Goal: Task Accomplishment & Management: Use online tool/utility

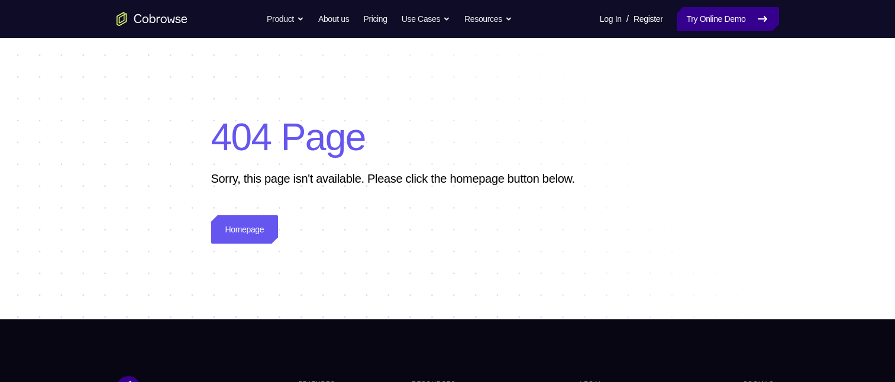
click at [712, 20] on link "Try Online Demo" at bounding box center [727, 19] width 102 height 24
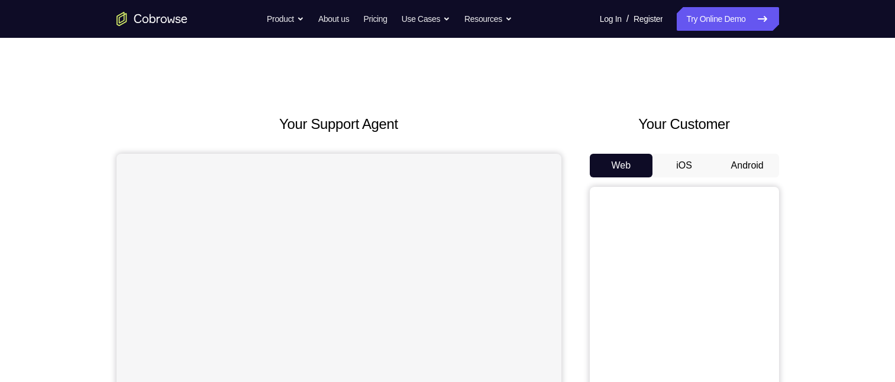
click at [759, 162] on button "Android" at bounding box center [746, 166] width 63 height 24
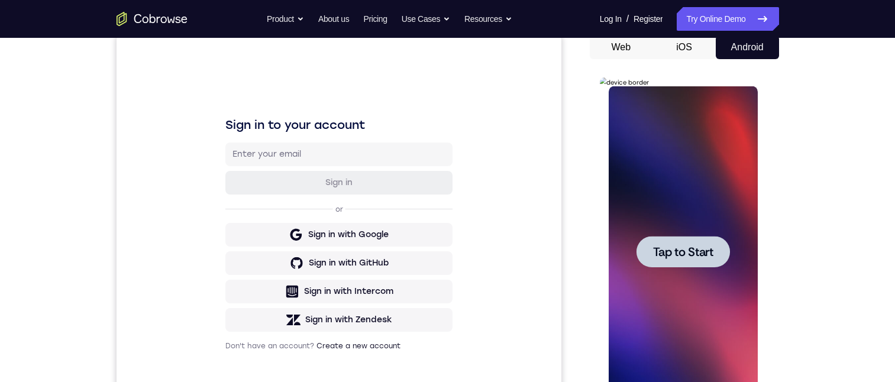
click at [681, 289] on div at bounding box center [682, 251] width 149 height 331
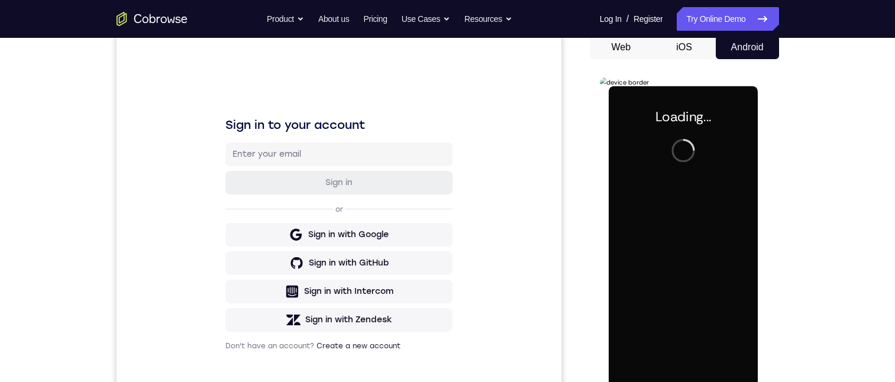
scroll to position [237, 0]
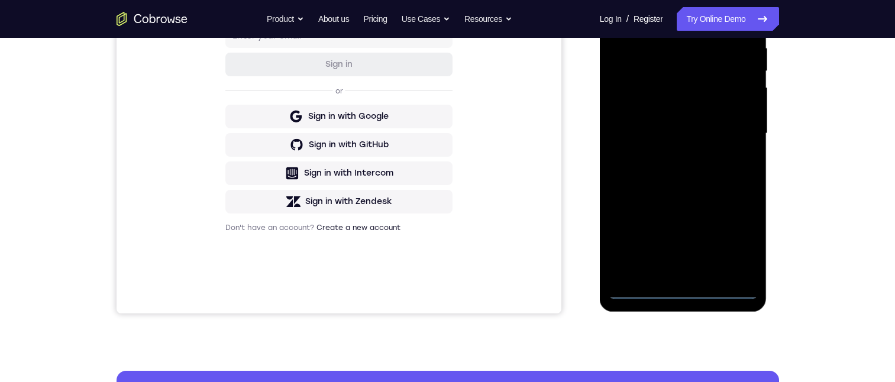
click at [689, 290] on div at bounding box center [682, 133] width 149 height 331
click at [744, 231] on div at bounding box center [682, 133] width 149 height 331
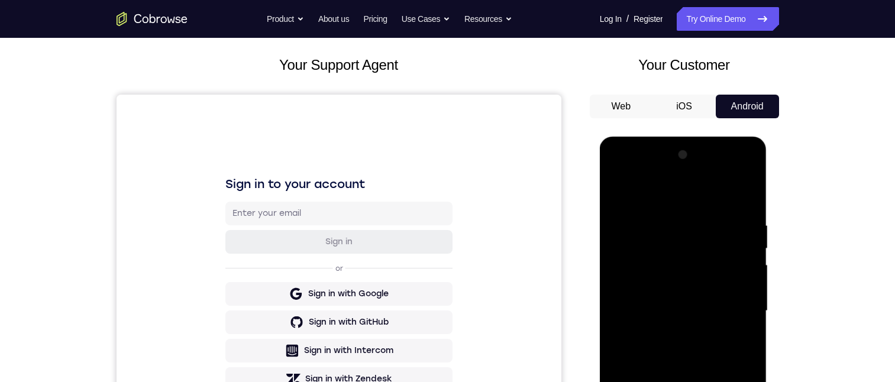
click at [663, 195] on div at bounding box center [682, 310] width 149 height 331
click at [736, 310] on div at bounding box center [682, 310] width 149 height 331
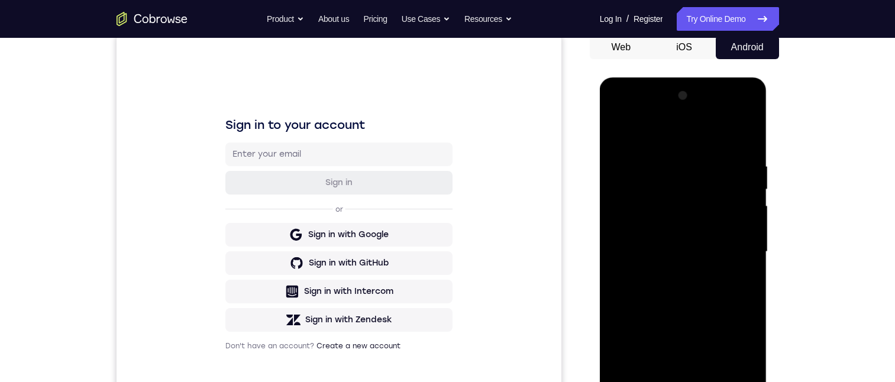
click at [670, 274] on div at bounding box center [682, 251] width 149 height 331
click at [688, 244] on div at bounding box center [682, 251] width 149 height 331
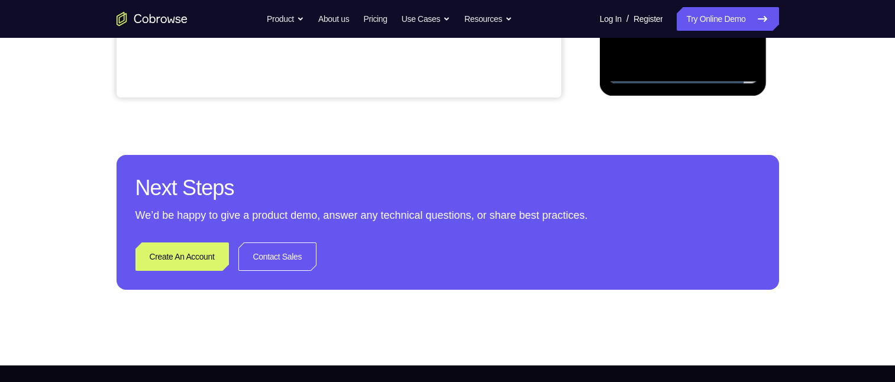
scroll to position [275, 0]
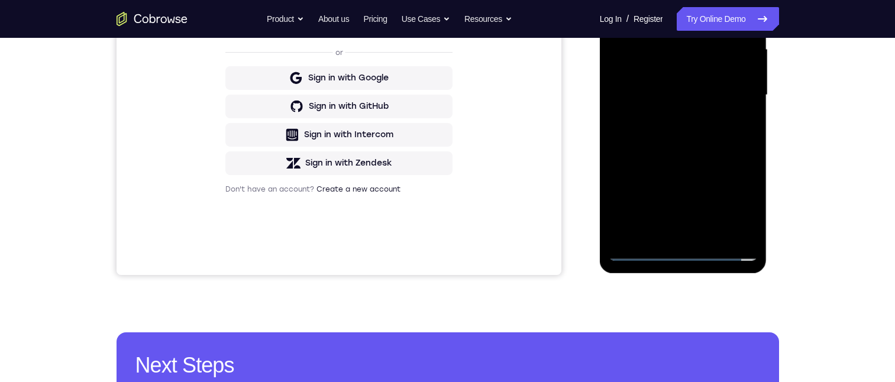
click at [676, 48] on div at bounding box center [682, 95] width 149 height 331
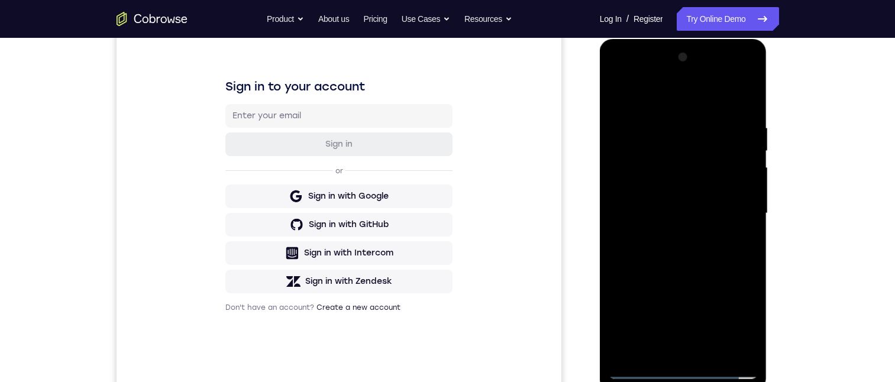
click at [645, 179] on div at bounding box center [682, 213] width 149 height 331
click at [738, 189] on div at bounding box center [682, 213] width 149 height 331
click at [700, 209] on div at bounding box center [682, 213] width 149 height 331
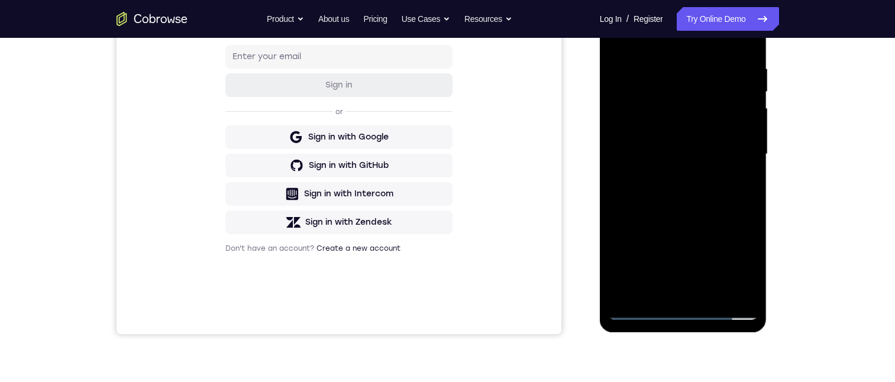
click at [689, 188] on div at bounding box center [682, 154] width 149 height 331
click at [689, 185] on div at bounding box center [682, 154] width 149 height 331
click at [692, 190] on div at bounding box center [682, 154] width 149 height 331
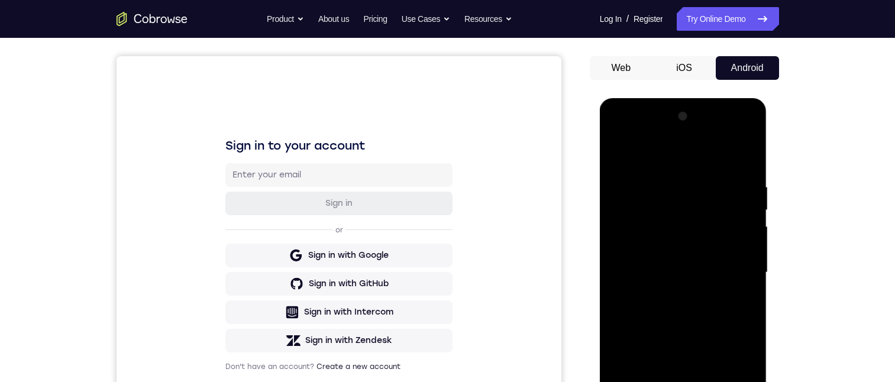
drag, startPoint x: 669, startPoint y: 160, endPoint x: 738, endPoint y: 182, distance: 72.6
click at [768, 174] on html "Online web based iOS Simulators and Android Emulators. Run iPhone, iPad, Mobile…" at bounding box center [684, 275] width 169 height 355
drag, startPoint x: 669, startPoint y: 153, endPoint x: 778, endPoint y: 178, distance: 111.7
click at [768, 178] on html "Online web based iOS Simulators and Android Emulators. Run iPhone, iPad, Mobile…" at bounding box center [684, 275] width 169 height 355
click at [681, 327] on div at bounding box center [682, 272] width 149 height 331
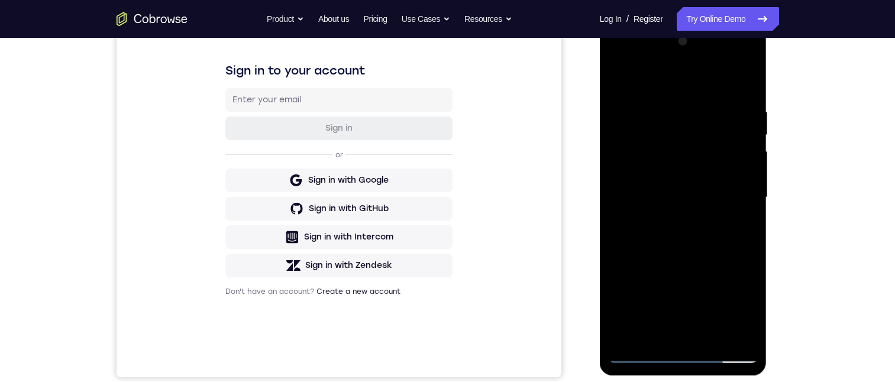
scroll to position [284, 0]
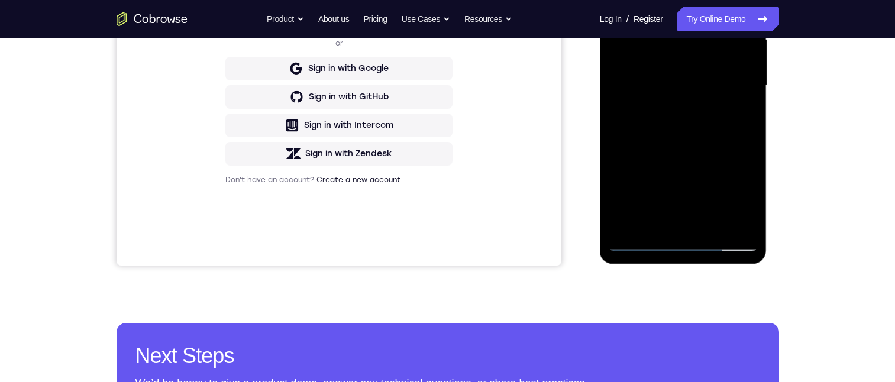
click at [750, 212] on div at bounding box center [682, 85] width 149 height 331
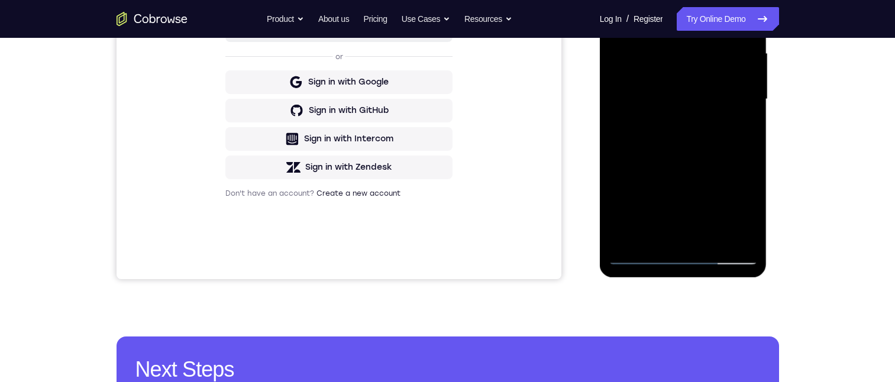
scroll to position [247, 0]
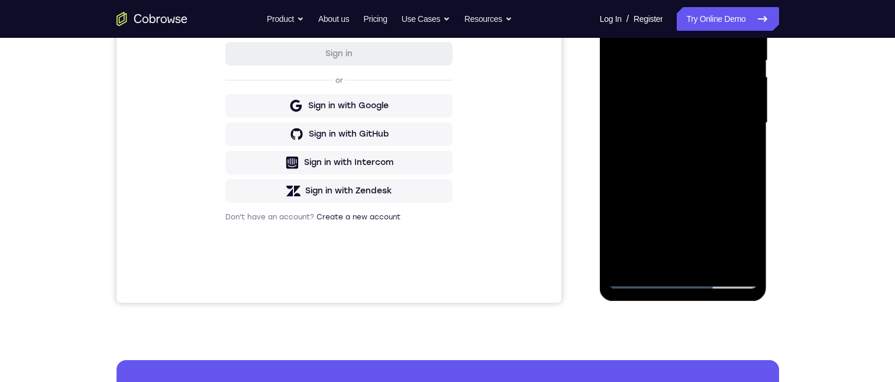
click at [710, 264] on div at bounding box center [682, 122] width 149 height 331
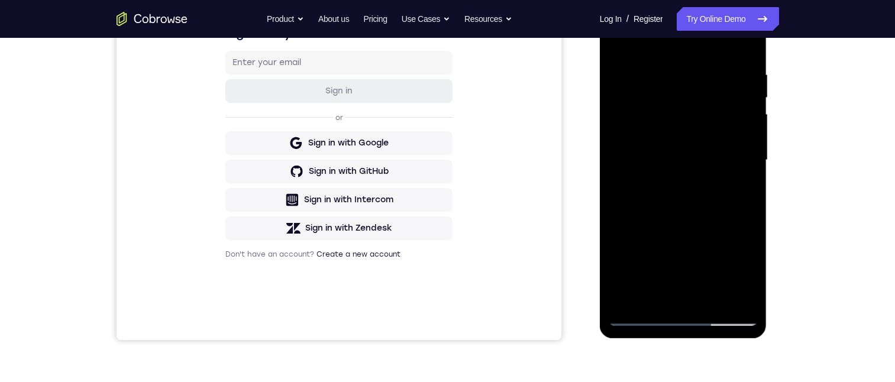
scroll to position [135, 0]
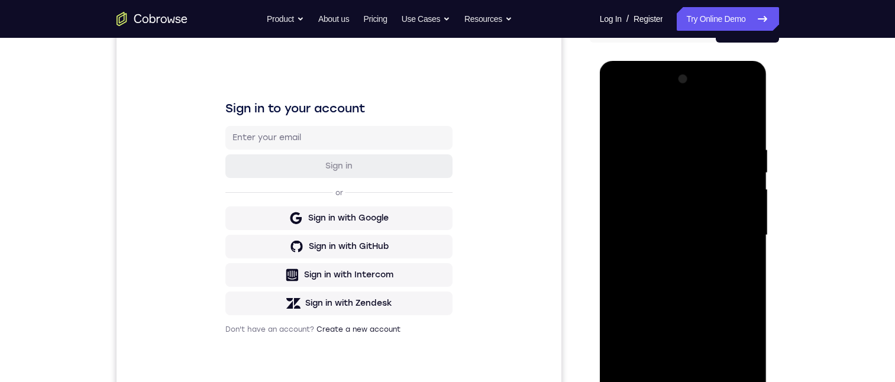
click at [686, 296] on div at bounding box center [682, 235] width 149 height 331
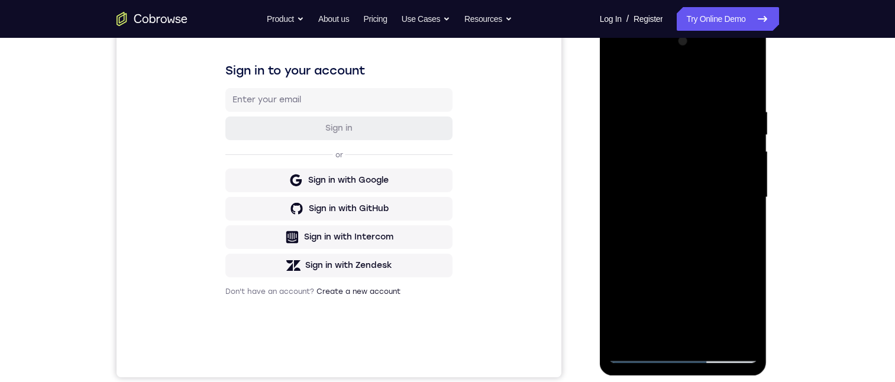
click at [685, 192] on div at bounding box center [682, 197] width 149 height 331
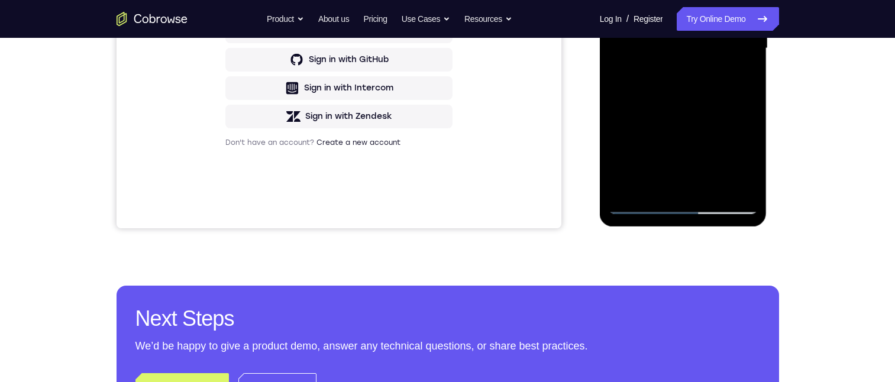
click at [697, 137] on div at bounding box center [682, 48] width 149 height 331
click at [733, 136] on div at bounding box center [682, 48] width 149 height 331
click at [741, 79] on div at bounding box center [682, 48] width 149 height 331
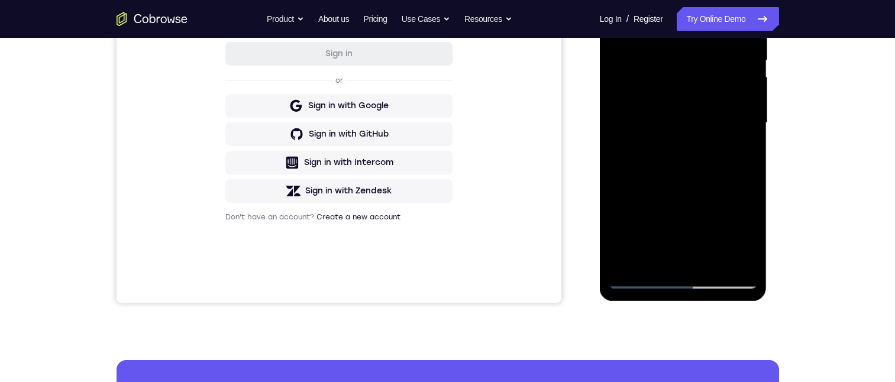
click at [688, 76] on div at bounding box center [682, 122] width 149 height 331
click at [735, 176] on div at bounding box center [682, 122] width 149 height 331
click at [735, 153] on div at bounding box center [682, 122] width 149 height 331
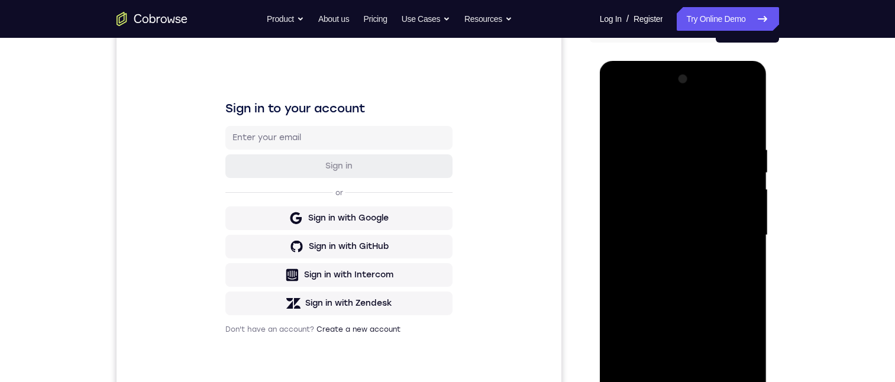
drag, startPoint x: 686, startPoint y: 159, endPoint x: 691, endPoint y: 208, distance: 49.4
click at [691, 209] on div at bounding box center [682, 235] width 149 height 331
click at [691, 210] on div at bounding box center [682, 235] width 149 height 331
drag, startPoint x: 642, startPoint y: 205, endPoint x: 665, endPoint y: 226, distance: 31.4
click at [683, 255] on div at bounding box center [682, 235] width 149 height 331
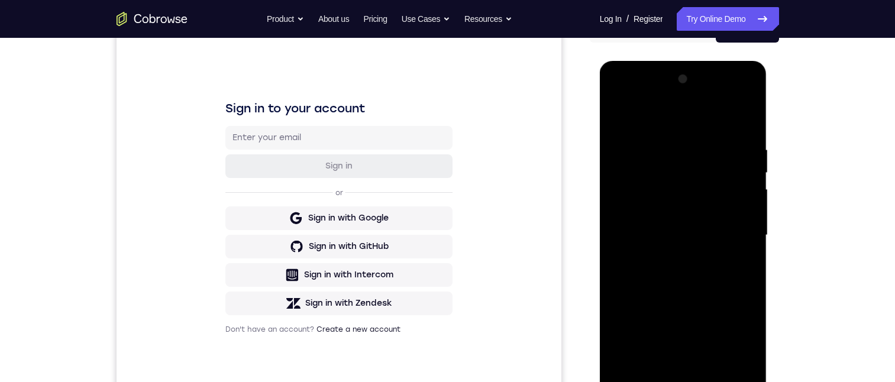
drag, startPoint x: 646, startPoint y: 206, endPoint x: 646, endPoint y: 190, distance: 16.0
click at [678, 242] on div at bounding box center [682, 235] width 149 height 331
click at [715, 273] on div at bounding box center [682, 235] width 149 height 331
click at [737, 274] on div at bounding box center [682, 235] width 149 height 331
click at [731, 262] on div at bounding box center [682, 235] width 149 height 331
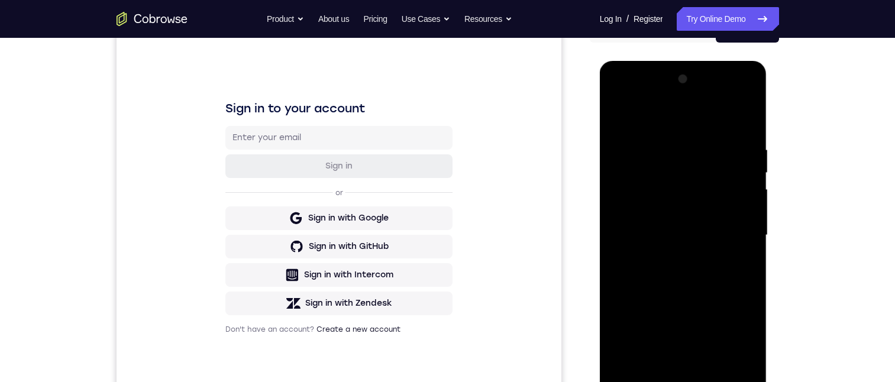
click at [743, 263] on div at bounding box center [682, 235] width 149 height 331
click at [737, 266] on div at bounding box center [682, 235] width 149 height 331
click at [618, 119] on div at bounding box center [682, 235] width 149 height 331
click at [681, 231] on div at bounding box center [682, 235] width 149 height 331
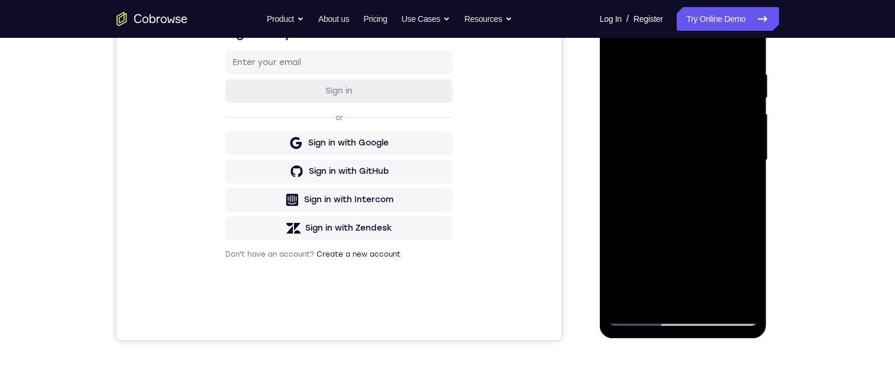
click at [640, 271] on div at bounding box center [682, 160] width 149 height 331
click at [741, 102] on div at bounding box center [682, 160] width 149 height 331
click at [663, 272] on div at bounding box center [682, 160] width 149 height 331
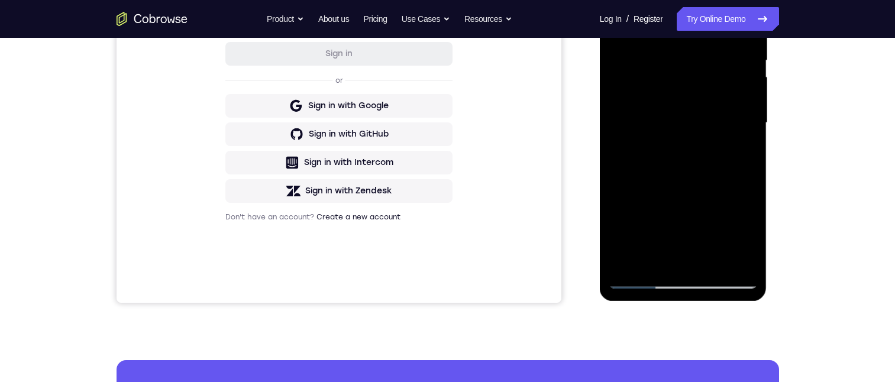
click at [666, 232] on div at bounding box center [682, 122] width 149 height 331
click at [741, 151] on div at bounding box center [682, 122] width 149 height 331
click at [618, 6] on div at bounding box center [682, 122] width 149 height 331
click at [676, 197] on div at bounding box center [682, 122] width 149 height 331
click at [695, 222] on div at bounding box center [682, 122] width 149 height 331
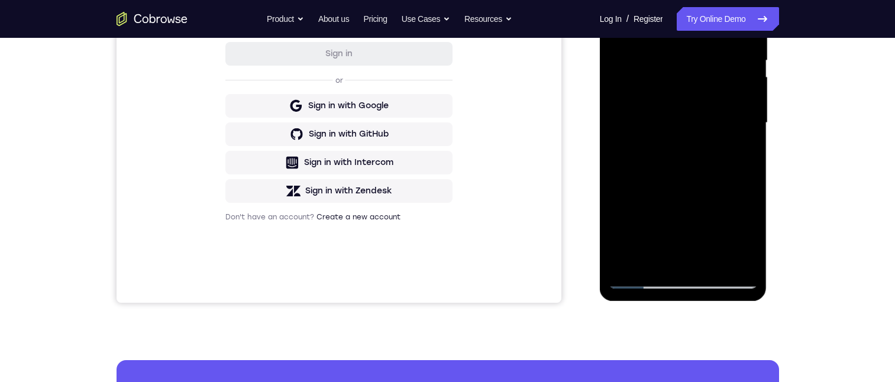
click at [734, 227] on div at bounding box center [682, 122] width 149 height 331
click at [740, 151] on div at bounding box center [682, 122] width 149 height 331
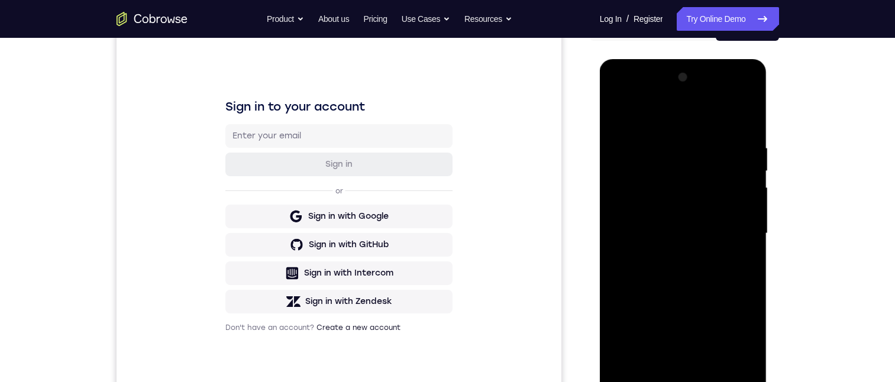
scroll to position [135, 0]
click at [616, 121] on div at bounding box center [682, 235] width 149 height 331
drag, startPoint x: 685, startPoint y: 255, endPoint x: 682, endPoint y: 210, distance: 45.0
click at [682, 210] on div at bounding box center [682, 235] width 149 height 331
click at [671, 263] on div at bounding box center [682, 235] width 149 height 331
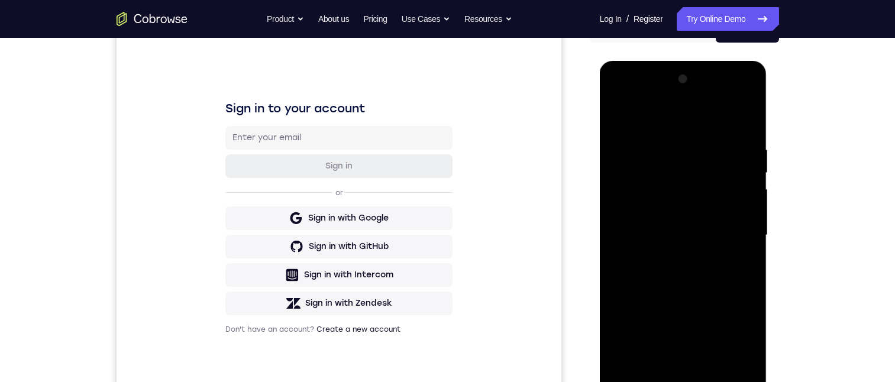
scroll to position [284, 0]
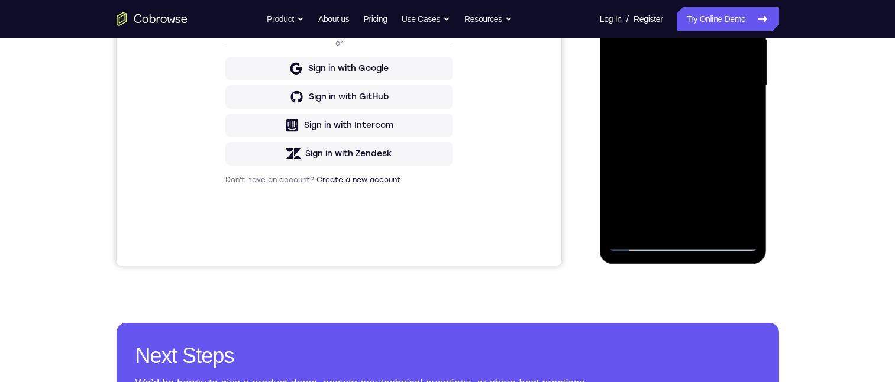
click at [666, 199] on div at bounding box center [682, 85] width 149 height 331
click at [686, 196] on div at bounding box center [682, 85] width 149 height 331
click at [741, 118] on div at bounding box center [682, 85] width 149 height 331
click at [618, 0] on div at bounding box center [682, 85] width 149 height 331
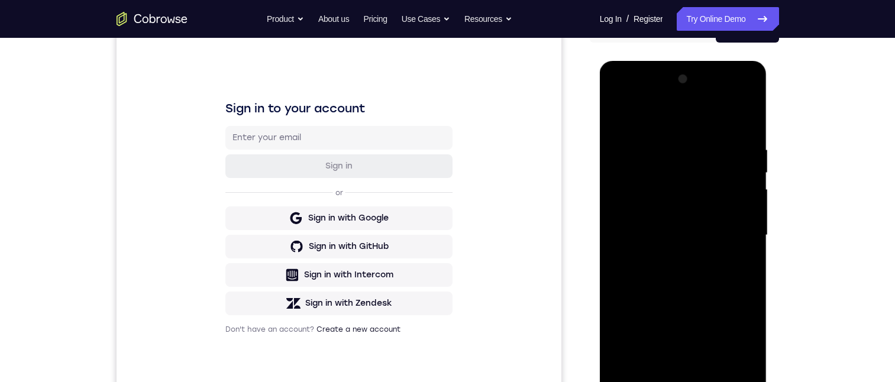
drag, startPoint x: 693, startPoint y: 210, endPoint x: 695, endPoint y: 189, distance: 21.4
click at [695, 189] on div at bounding box center [682, 235] width 149 height 331
click at [621, 113] on div at bounding box center [682, 235] width 149 height 331
click at [672, 137] on div at bounding box center [682, 235] width 149 height 331
click at [734, 196] on div at bounding box center [682, 235] width 149 height 331
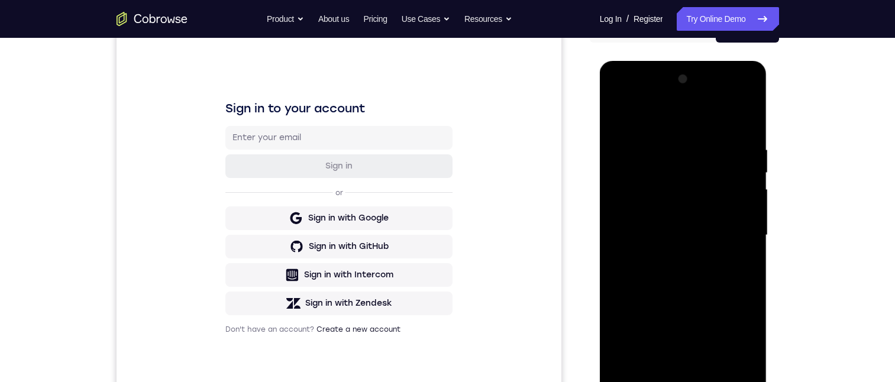
click at [742, 210] on div at bounding box center [682, 235] width 149 height 331
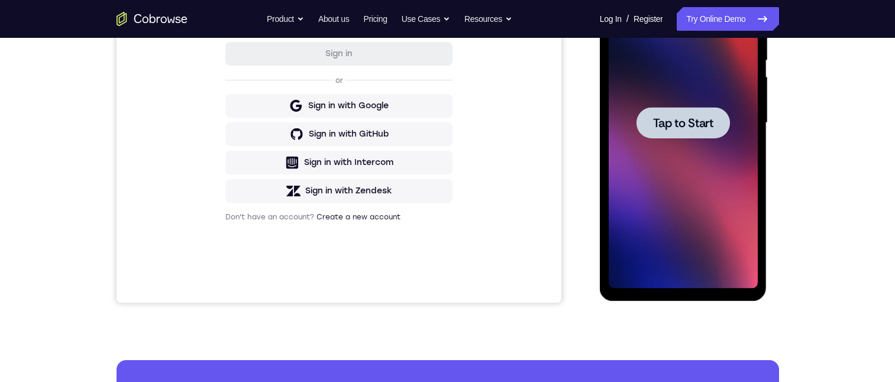
click at [677, 141] on div at bounding box center [682, 122] width 149 height 331
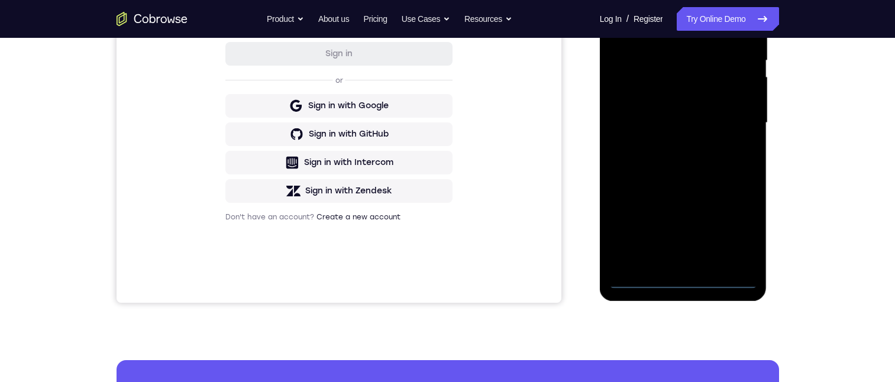
scroll to position [300, 0]
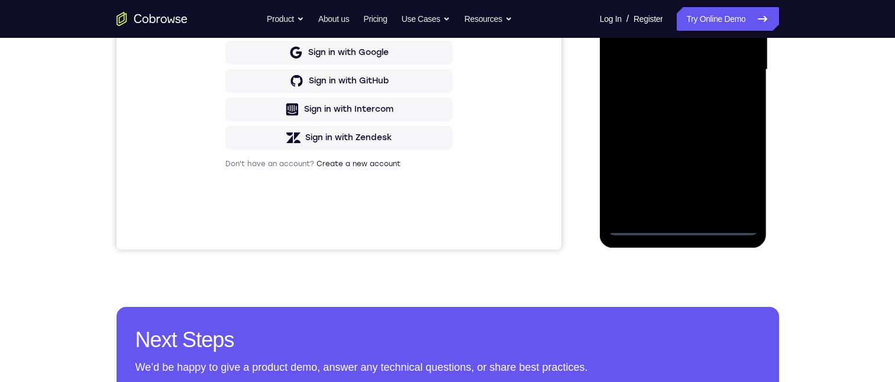
click at [688, 226] on div at bounding box center [682, 69] width 149 height 331
drag, startPoint x: 734, startPoint y: 175, endPoint x: 733, endPoint y: 119, distance: 55.6
click at [734, 174] on div at bounding box center [682, 69] width 149 height 331
click at [657, 0] on div at bounding box center [682, 69] width 149 height 331
click at [729, 63] on div at bounding box center [682, 69] width 149 height 331
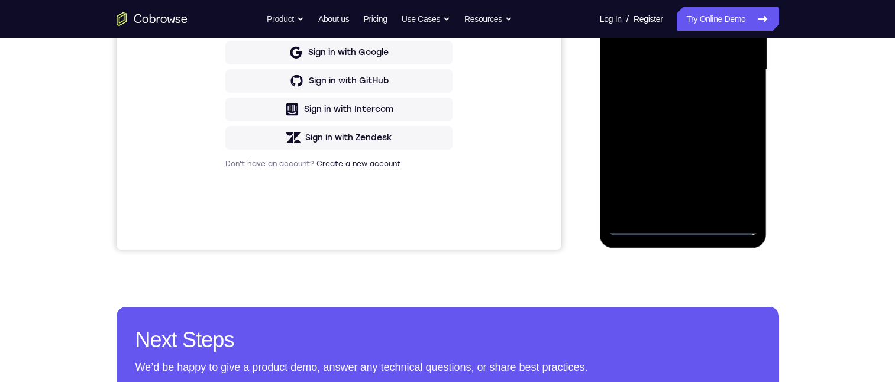
click at [666, 90] on div at bounding box center [682, 69] width 149 height 331
click at [674, 57] on div at bounding box center [682, 69] width 149 height 331
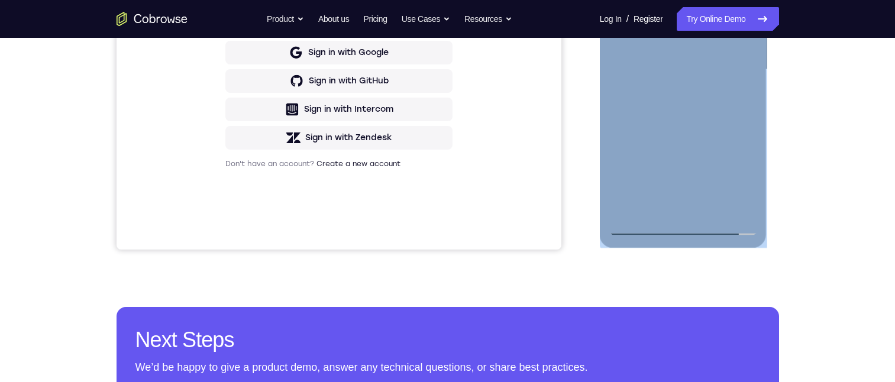
click at [673, 45] on div at bounding box center [682, 69] width 149 height 331
click at [737, 41] on div at bounding box center [682, 69] width 149 height 331
click at [683, 65] on div at bounding box center [682, 69] width 149 height 331
click at [683, 67] on div at bounding box center [682, 69] width 149 height 331
click at [659, 66] on div at bounding box center [682, 69] width 149 height 331
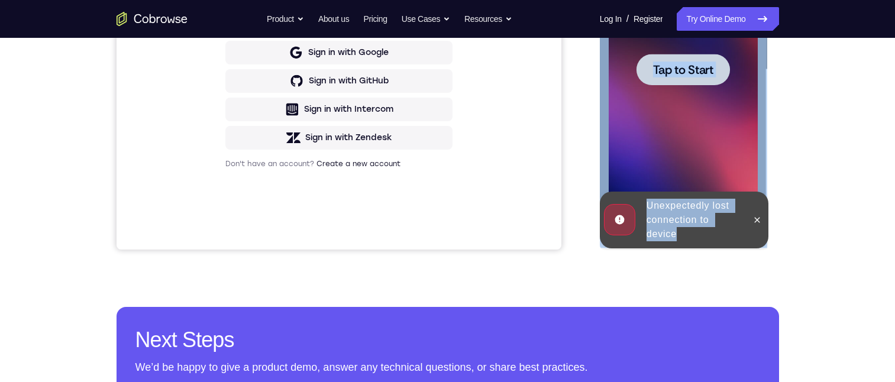
click at [675, 72] on span "Tap to Start" at bounding box center [683, 70] width 60 height 12
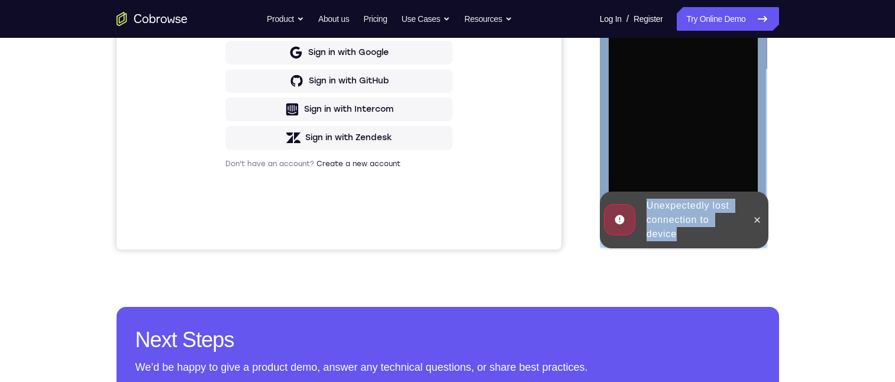
click at [761, 219] on icon at bounding box center [756, 219] width 9 height 9
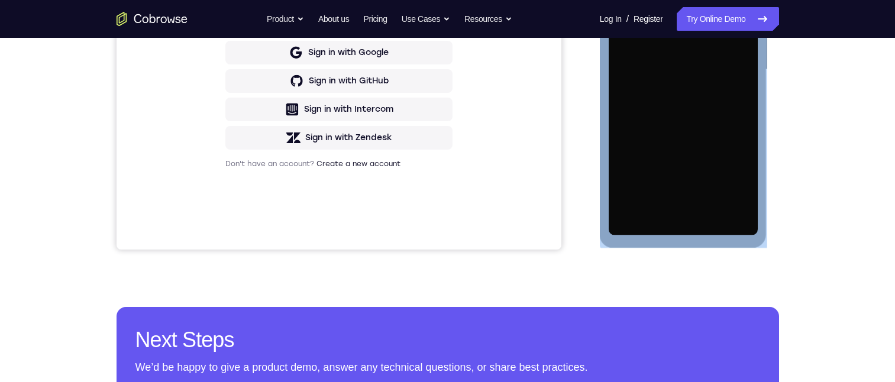
click at [696, 154] on div at bounding box center [682, 69] width 149 height 331
click at [610, 140] on div at bounding box center [682, 69] width 149 height 331
click at [607, 140] on div "Loading..." at bounding box center [683, 71] width 167 height 352
drag, startPoint x: 607, startPoint y: 140, endPoint x: 703, endPoint y: 154, distance: 96.8
click at [607, 141] on div "Launching app..." at bounding box center [683, 71] width 167 height 352
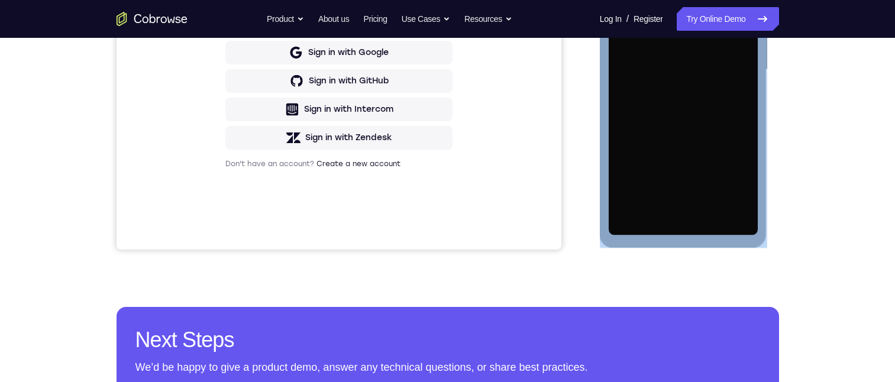
click at [703, 154] on div at bounding box center [682, 69] width 149 height 331
click at [647, 169] on div at bounding box center [682, 69] width 149 height 331
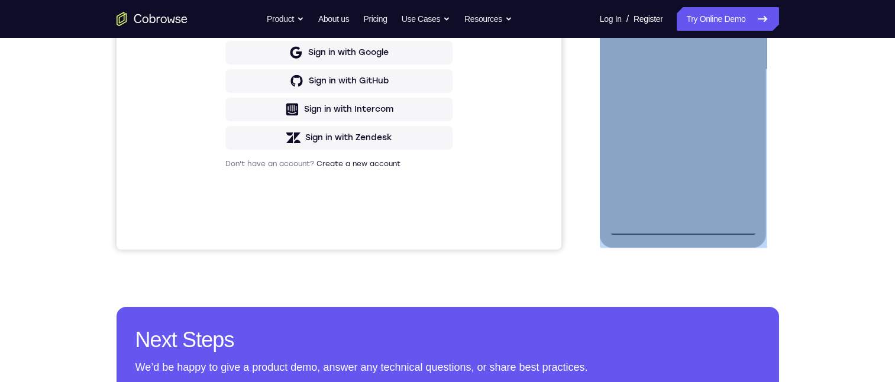
scroll to position [247, 0]
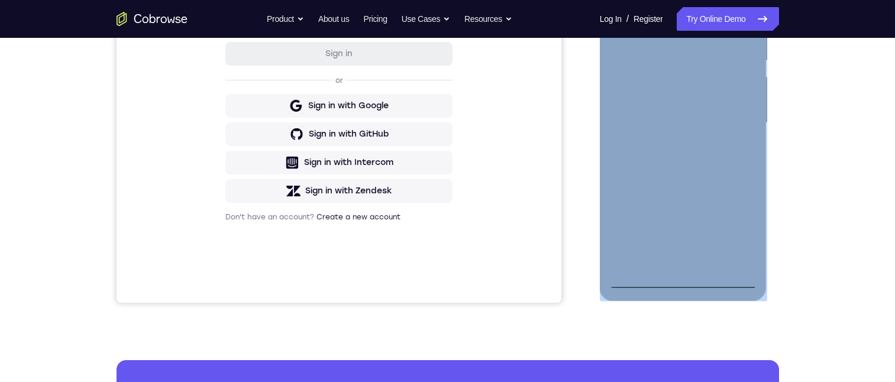
click at [685, 280] on div at bounding box center [682, 122] width 149 height 331
click at [733, 234] on div at bounding box center [682, 122] width 149 height 331
click at [689, 9] on div at bounding box center [682, 122] width 149 height 331
click at [655, 4] on div at bounding box center [682, 122] width 149 height 331
click at [734, 118] on div at bounding box center [682, 122] width 149 height 331
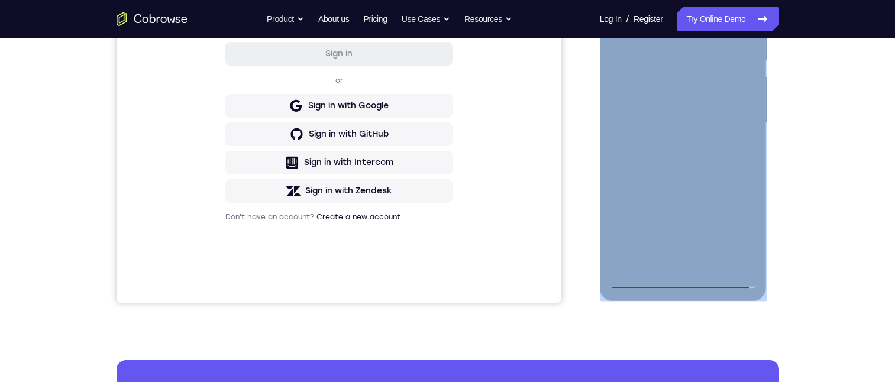
click at [673, 145] on div at bounding box center [682, 122] width 149 height 331
click at [669, 143] on div at bounding box center [682, 122] width 149 height 331
click at [681, 96] on div at bounding box center [682, 122] width 149 height 331
click at [653, 111] on div at bounding box center [682, 122] width 149 height 331
click at [717, 114] on div at bounding box center [682, 122] width 149 height 331
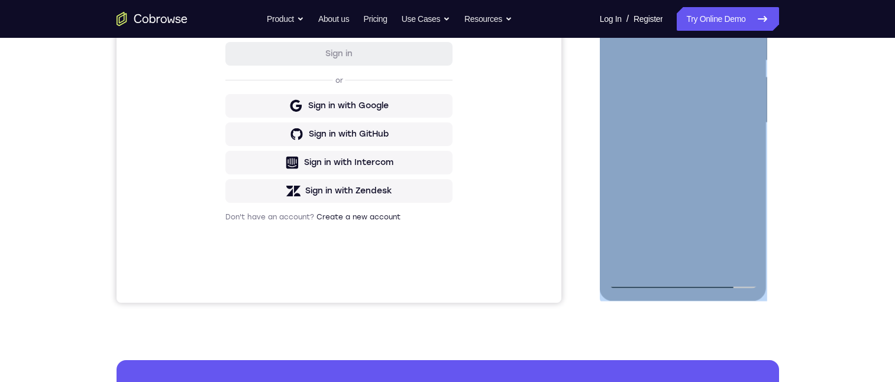
click at [679, 93] on div at bounding box center [682, 122] width 149 height 331
click at [750, 257] on div at bounding box center [682, 122] width 149 height 331
click at [663, 22] on div at bounding box center [682, 122] width 149 height 331
click at [651, 253] on div at bounding box center [682, 122] width 149 height 331
click at [734, 121] on div at bounding box center [682, 122] width 149 height 331
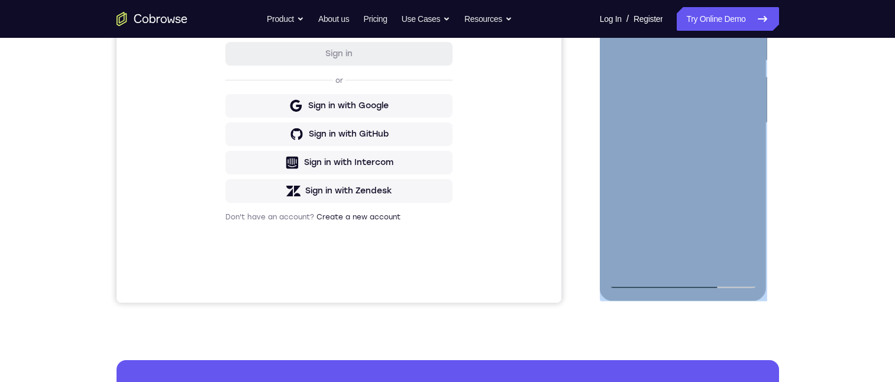
click at [741, 108] on div at bounding box center [682, 122] width 149 height 331
click at [749, 114] on div at bounding box center [682, 122] width 149 height 331
click at [666, 253] on div at bounding box center [682, 122] width 149 height 331
click at [674, 137] on div at bounding box center [682, 122] width 149 height 331
click at [710, 255] on div at bounding box center [682, 122] width 149 height 331
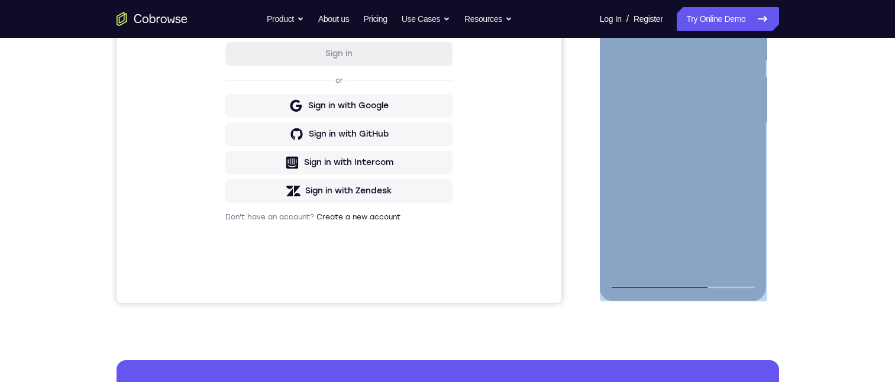
click at [743, 258] on div at bounding box center [682, 122] width 149 height 331
click at [738, 145] on div at bounding box center [682, 122] width 149 height 331
click at [740, 141] on div at bounding box center [682, 122] width 149 height 331
click at [740, 140] on div at bounding box center [682, 122] width 149 height 331
click at [629, 152] on div at bounding box center [682, 122] width 149 height 331
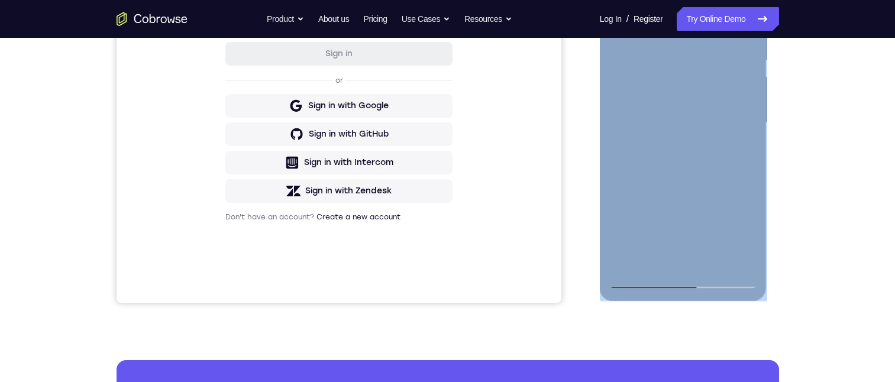
click at [744, 139] on div at bounding box center [682, 122] width 149 height 331
click at [739, 137] on div at bounding box center [682, 122] width 149 height 331
click at [746, 85] on div at bounding box center [682, 122] width 149 height 331
click at [743, 58] on div at bounding box center [682, 122] width 149 height 331
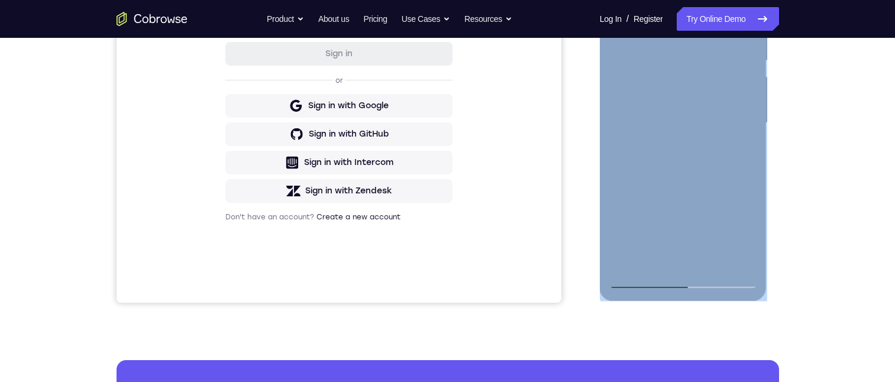
click at [746, 56] on div at bounding box center [682, 122] width 149 height 331
click at [734, 115] on div at bounding box center [682, 122] width 149 height 331
click at [741, 35] on div at bounding box center [682, 122] width 149 height 331
click at [741, 42] on div at bounding box center [682, 122] width 149 height 331
click at [740, 50] on div at bounding box center [682, 122] width 149 height 331
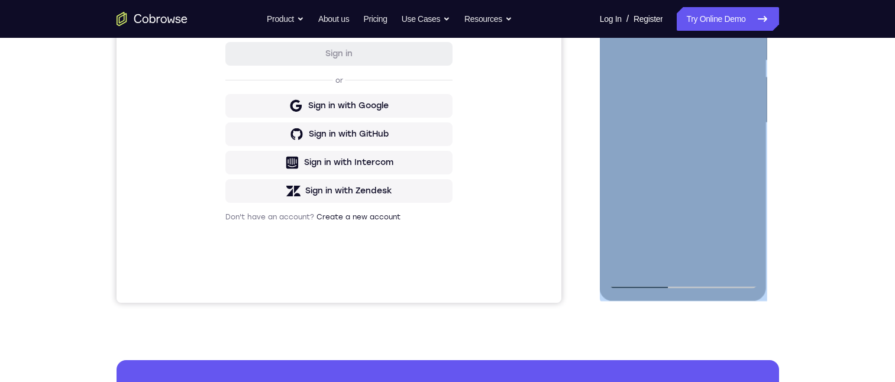
click at [626, 156] on div at bounding box center [682, 122] width 149 height 331
click at [737, 114] on div at bounding box center [682, 122] width 149 height 331
click at [744, 5] on div at bounding box center [682, 122] width 149 height 331
click at [712, 260] on div at bounding box center [682, 122] width 149 height 331
click at [699, 187] on div at bounding box center [682, 122] width 149 height 331
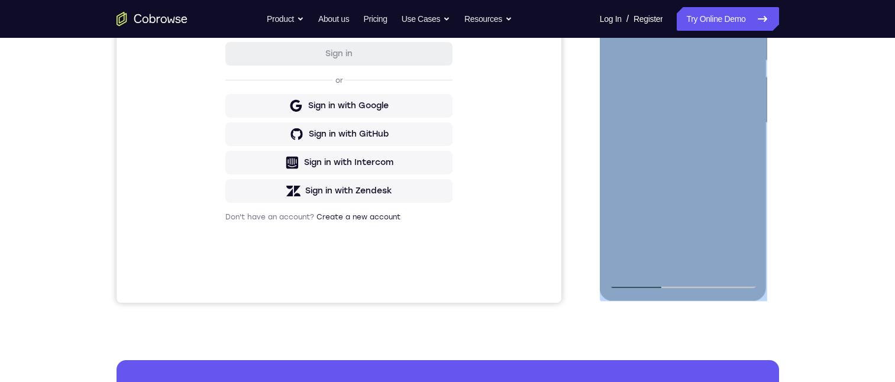
click at [673, 91] on div at bounding box center [682, 122] width 149 height 331
click at [650, 235] on div at bounding box center [682, 122] width 149 height 331
click at [665, 234] on div at bounding box center [682, 122] width 149 height 331
click at [649, 253] on div at bounding box center [682, 122] width 149 height 331
click at [741, 152] on div at bounding box center [682, 122] width 149 height 331
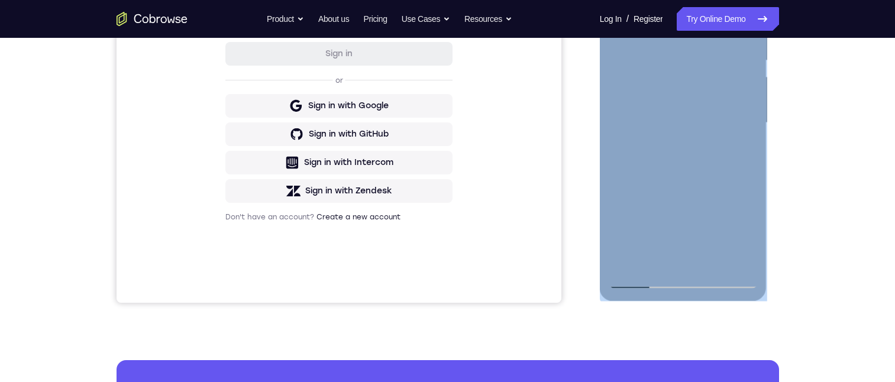
click at [750, 238] on div at bounding box center [682, 122] width 149 height 331
click at [740, 150] on div at bounding box center [682, 122] width 149 height 331
click at [617, 0] on div at bounding box center [682, 122] width 149 height 331
click at [675, 56] on div at bounding box center [682, 122] width 149 height 331
click at [746, 151] on div at bounding box center [682, 122] width 149 height 331
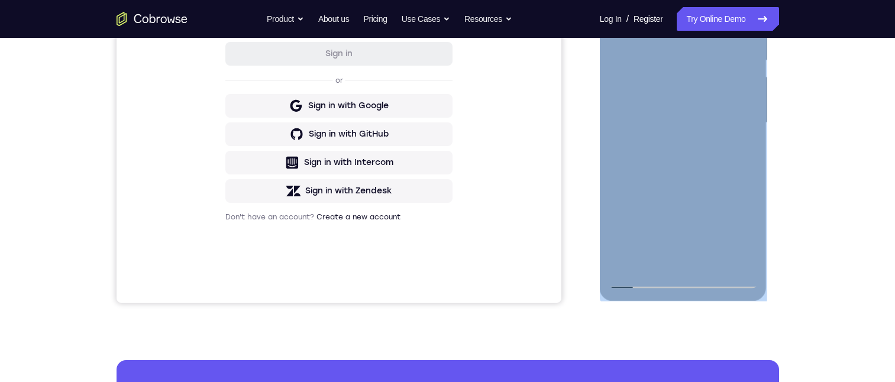
click at [613, 5] on div at bounding box center [682, 122] width 149 height 331
click at [699, 95] on div at bounding box center [682, 122] width 149 height 331
click at [697, 237] on div at bounding box center [682, 122] width 149 height 331
click at [712, 237] on div at bounding box center [682, 122] width 149 height 331
click at [738, 152] on div at bounding box center [682, 122] width 149 height 331
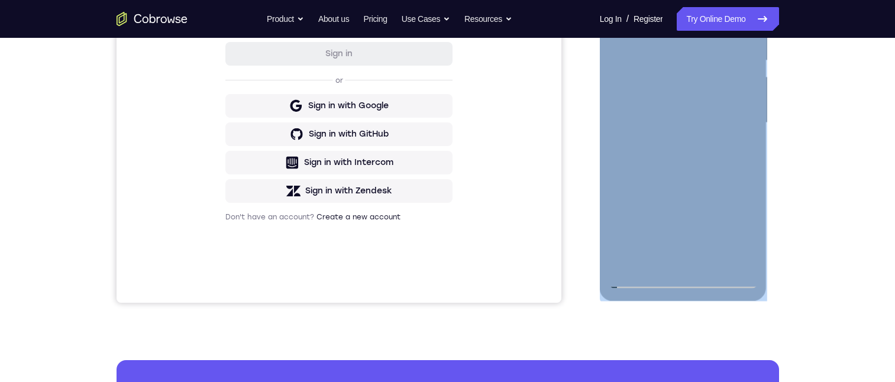
scroll to position [194, 0]
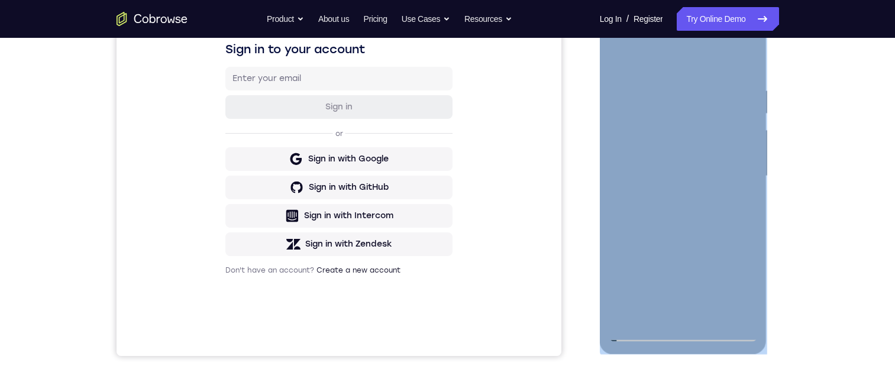
drag, startPoint x: 740, startPoint y: 206, endPoint x: 1194, endPoint y: 203, distance: 453.5
click at [740, 206] on div at bounding box center [682, 176] width 149 height 331
click at [616, 56] on div at bounding box center [682, 176] width 149 height 331
click at [621, 58] on div at bounding box center [682, 176] width 149 height 331
click at [624, 57] on div at bounding box center [682, 176] width 149 height 331
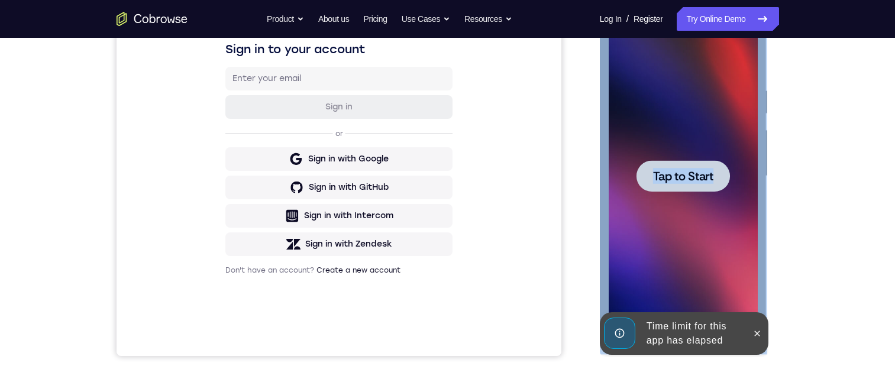
click at [737, 148] on div at bounding box center [682, 176] width 149 height 331
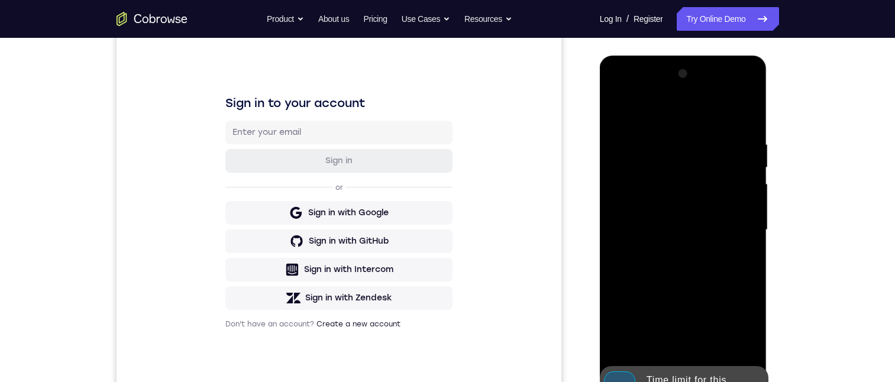
scroll to position [247, 0]
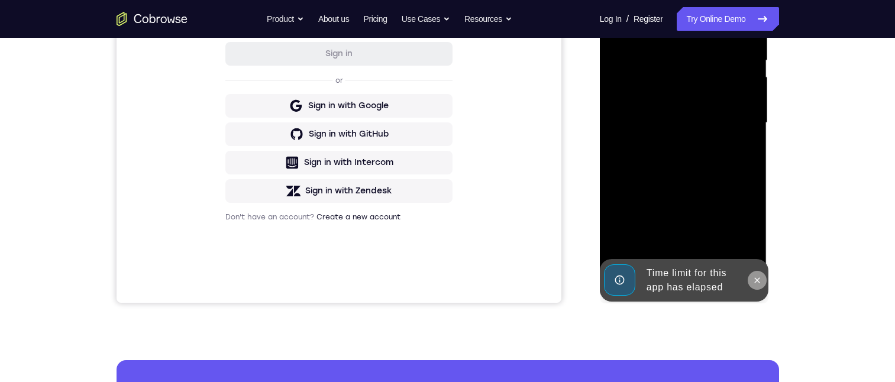
drag, startPoint x: 755, startPoint y: 275, endPoint x: 1368, endPoint y: 170, distance: 622.1
click at [755, 276] on icon at bounding box center [756, 280] width 9 height 9
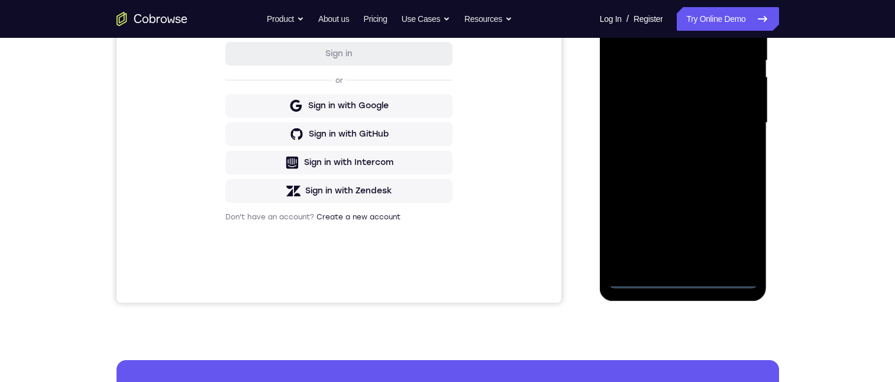
click at [688, 278] on div at bounding box center [682, 122] width 149 height 331
click at [738, 225] on div at bounding box center [682, 122] width 149 height 331
click at [650, 4] on div at bounding box center [682, 122] width 149 height 331
click at [734, 118] on div at bounding box center [682, 122] width 149 height 331
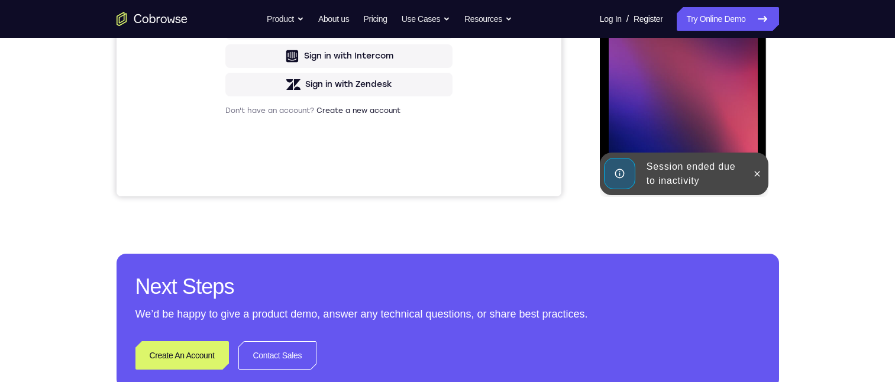
scroll to position [194, 0]
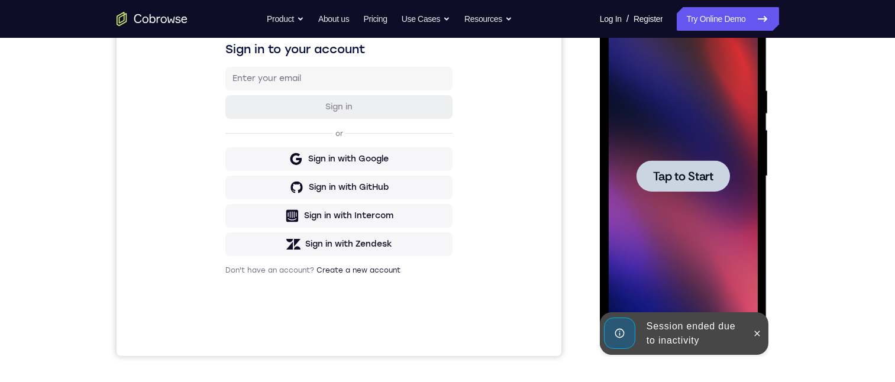
click at [682, 144] on div at bounding box center [682, 176] width 149 height 331
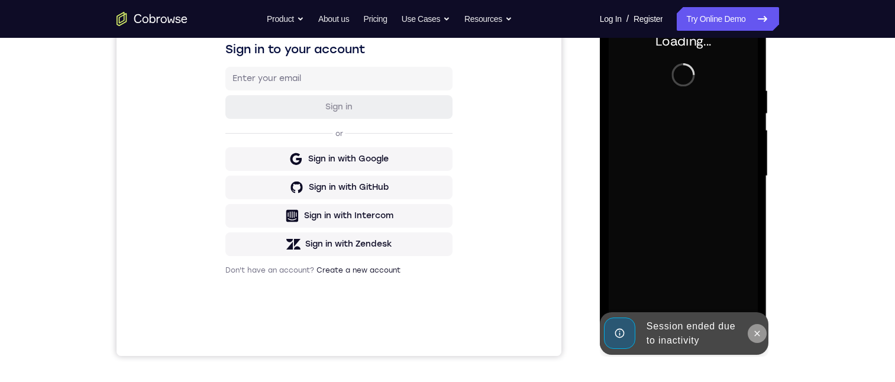
click at [754, 331] on icon at bounding box center [756, 333] width 9 height 9
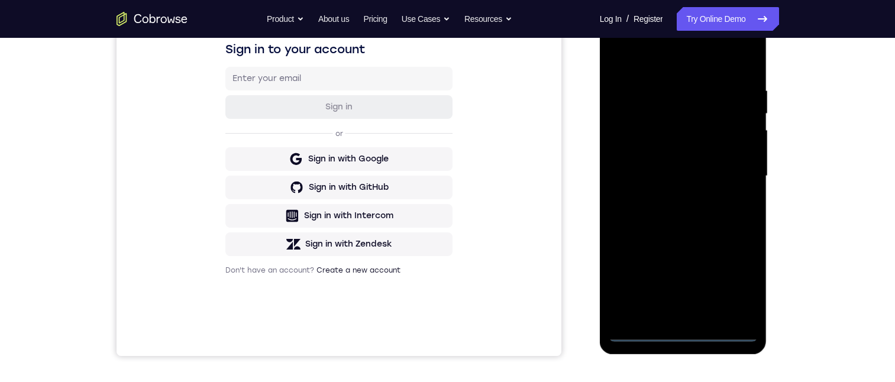
scroll to position [140, 0]
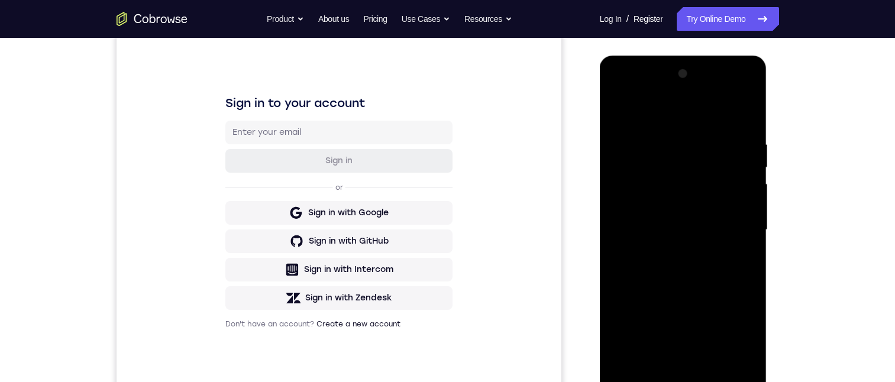
click at [686, 381] on div at bounding box center [682, 229] width 149 height 331
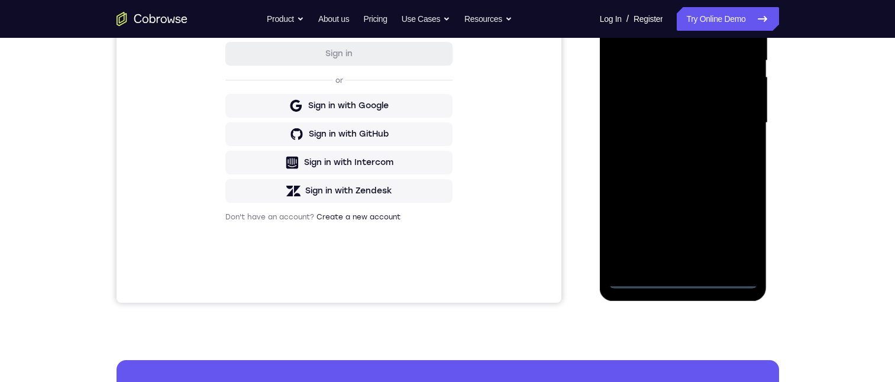
click at [737, 231] on div at bounding box center [682, 122] width 149 height 331
click at [668, 9] on div at bounding box center [682, 122] width 149 height 331
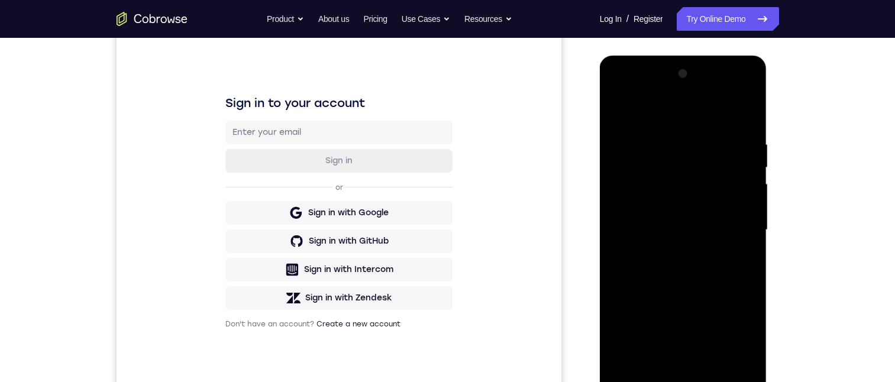
click at [734, 225] on div at bounding box center [682, 229] width 149 height 331
click at [666, 368] on div at bounding box center [682, 229] width 149 height 331
click at [655, 218] on div at bounding box center [682, 229] width 149 height 331
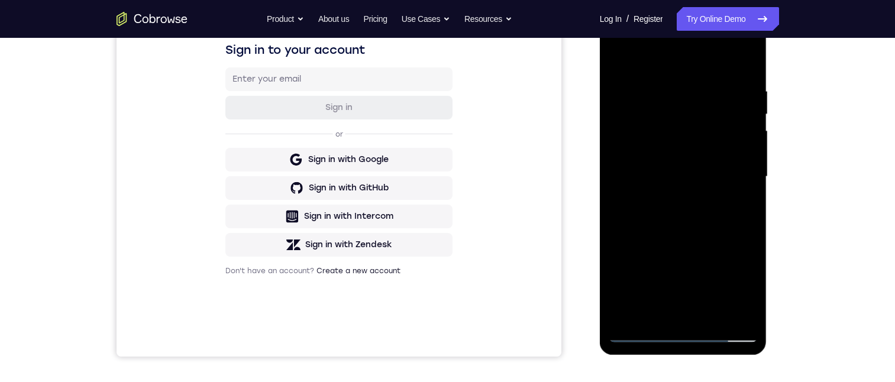
click at [680, 129] on div at bounding box center [682, 176] width 149 height 331
click at [682, 147] on div at bounding box center [682, 176] width 149 height 331
click at [676, 180] on div at bounding box center [682, 176] width 149 height 331
click at [637, 157] on div at bounding box center [682, 176] width 149 height 331
click at [647, 271] on div at bounding box center [682, 176] width 149 height 331
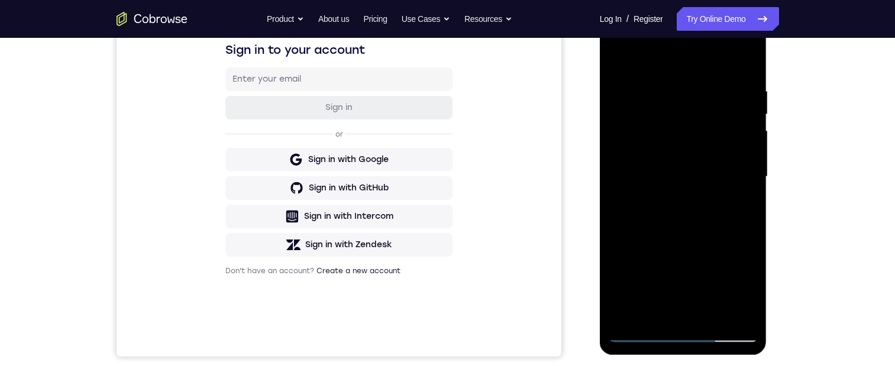
click at [643, 244] on div at bounding box center [682, 176] width 149 height 331
click at [721, 289] on div at bounding box center [682, 176] width 149 height 331
click at [718, 286] on div at bounding box center [682, 176] width 149 height 331
click at [719, 304] on div at bounding box center [682, 176] width 149 height 331
click at [700, 276] on div at bounding box center [682, 176] width 149 height 331
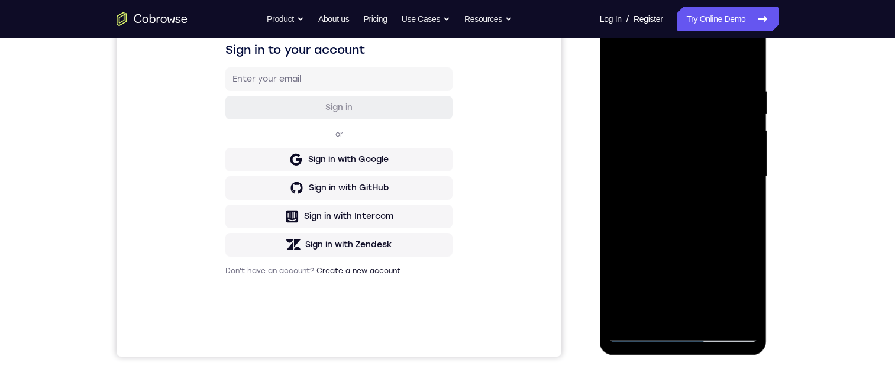
click at [734, 37] on div at bounding box center [682, 176] width 149 height 331
click at [637, 41] on div at bounding box center [682, 176] width 149 height 331
click at [656, 109] on div at bounding box center [682, 176] width 149 height 331
drag, startPoint x: 652, startPoint y: 118, endPoint x: 652, endPoint y: 111, distance: 6.5
click at [652, 117] on div at bounding box center [682, 176] width 149 height 331
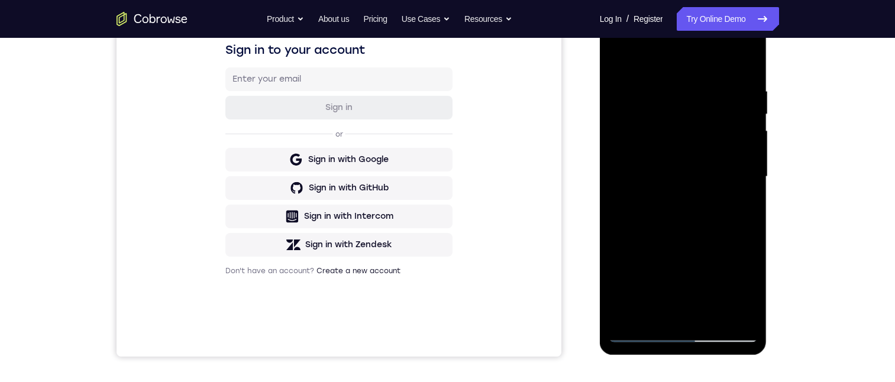
click at [698, 224] on div at bounding box center [682, 176] width 149 height 331
click at [683, 221] on div at bounding box center [682, 176] width 149 height 331
click at [691, 137] on div at bounding box center [682, 176] width 149 height 331
click at [688, 226] on div at bounding box center [682, 176] width 149 height 331
click at [732, 37] on div at bounding box center [682, 176] width 149 height 331
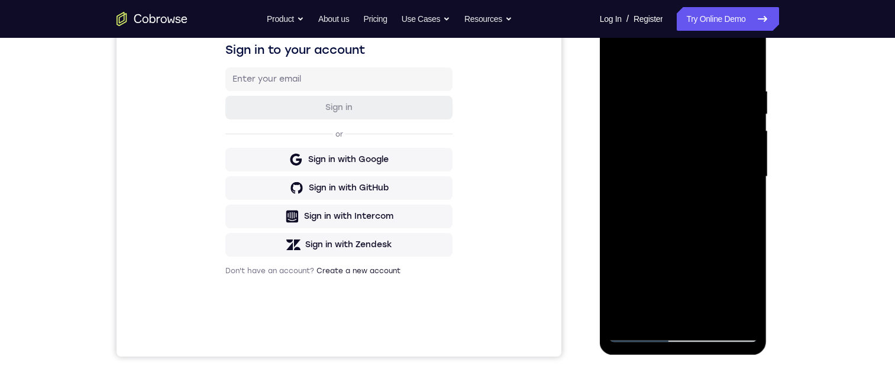
click at [634, 37] on div at bounding box center [682, 176] width 149 height 331
click at [633, 141] on div at bounding box center [682, 176] width 149 height 331
click at [669, 320] on div at bounding box center [682, 176] width 149 height 331
click at [676, 166] on div at bounding box center [682, 176] width 149 height 331
click at [664, 156] on div at bounding box center [682, 176] width 149 height 331
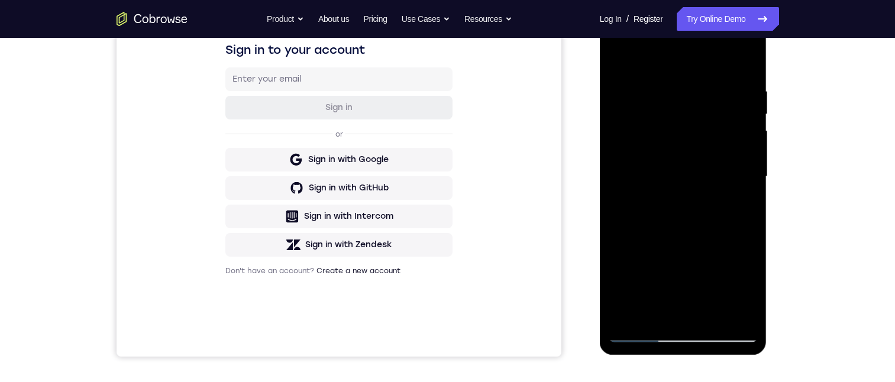
click at [664, 156] on div at bounding box center [682, 176] width 149 height 331
click at [673, 153] on div at bounding box center [682, 176] width 149 height 331
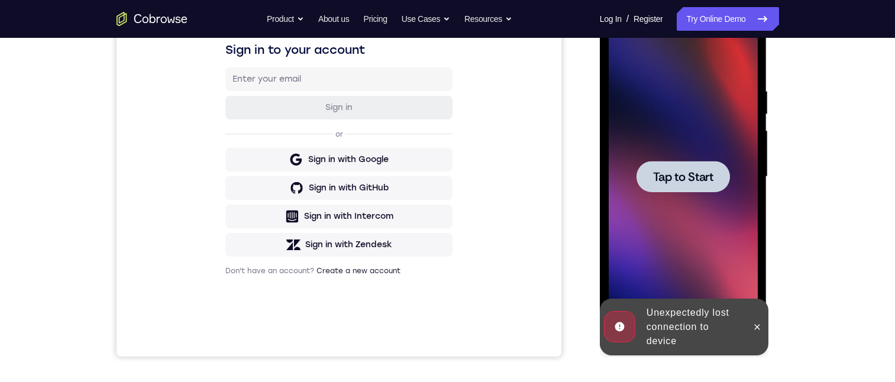
click at [673, 154] on div at bounding box center [682, 176] width 149 height 331
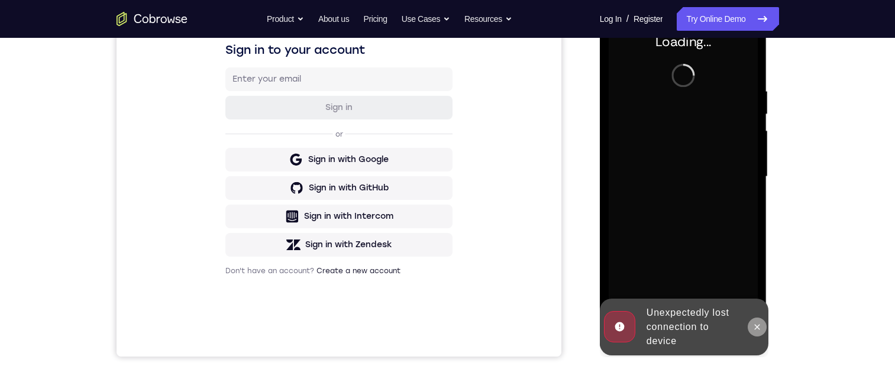
click at [759, 329] on icon at bounding box center [756, 326] width 9 height 9
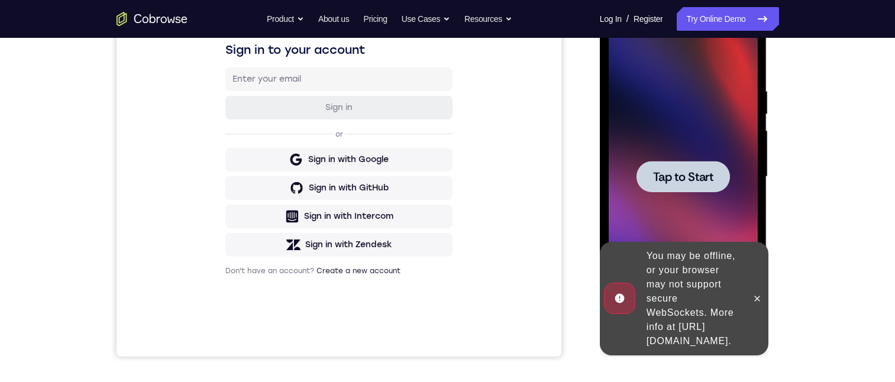
click at [656, 171] on span "Tap to Start" at bounding box center [683, 177] width 60 height 12
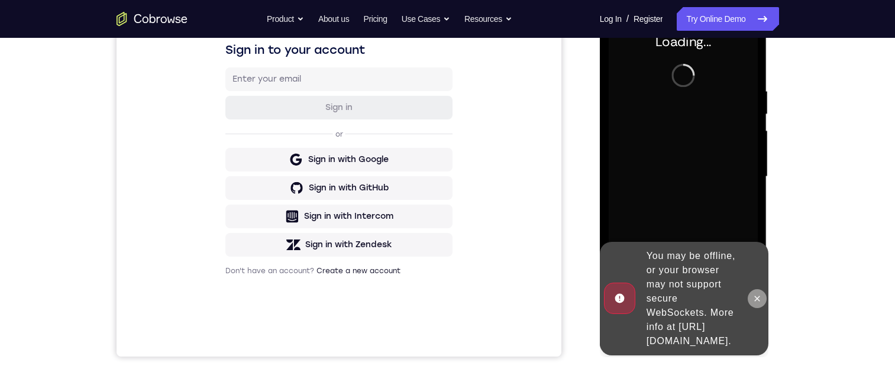
click at [756, 294] on icon at bounding box center [756, 298] width 9 height 9
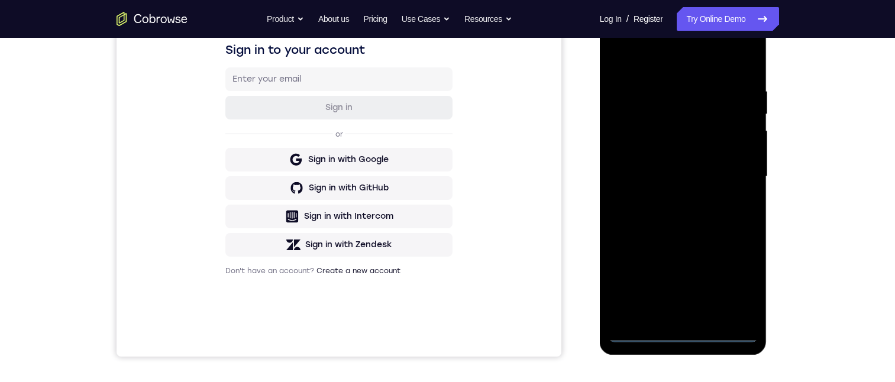
click at [691, 336] on div at bounding box center [682, 176] width 149 height 331
click at [732, 281] on div at bounding box center [682, 176] width 149 height 331
drag, startPoint x: 679, startPoint y: 62, endPoint x: 1368, endPoint y: 221, distance: 706.9
click at [679, 62] on div at bounding box center [682, 176] width 149 height 331
click at [736, 169] on div at bounding box center [682, 176] width 149 height 331
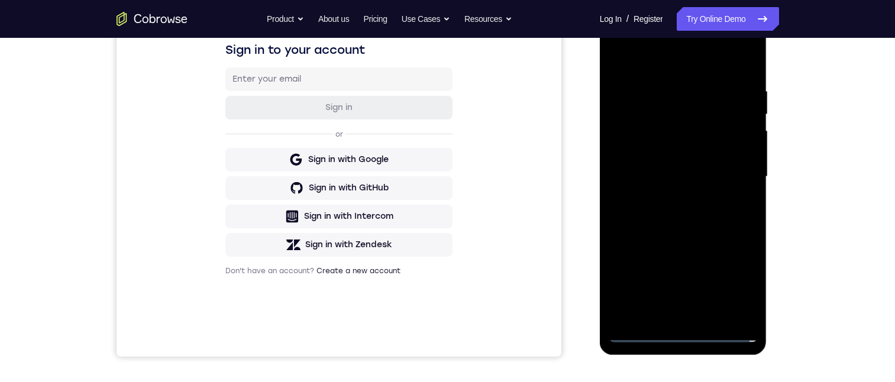
click at [675, 208] on div at bounding box center [682, 176] width 149 height 331
click at [733, 173] on div at bounding box center [682, 176] width 149 height 331
click at [662, 201] on div at bounding box center [682, 176] width 149 height 331
click at [667, 198] on div at bounding box center [682, 176] width 149 height 331
click at [672, 166] on div at bounding box center [682, 176] width 149 height 331
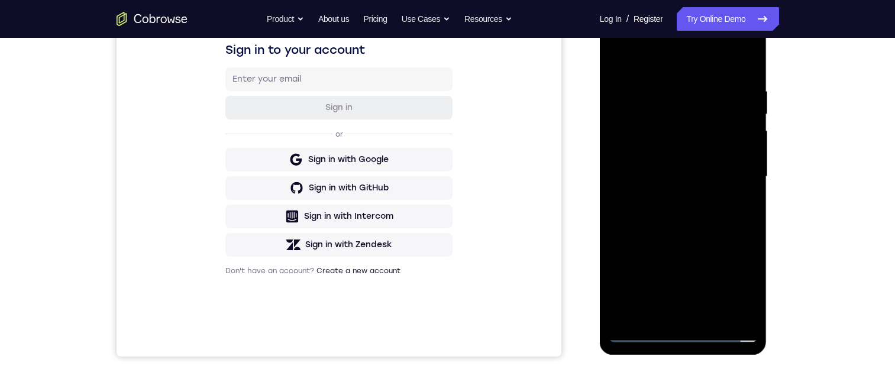
click at [683, 150] on div at bounding box center [682, 176] width 149 height 331
click at [673, 173] on div at bounding box center [682, 176] width 149 height 331
click at [685, 217] on div at bounding box center [682, 176] width 149 height 331
click at [694, 206] on div at bounding box center [682, 176] width 149 height 331
drag, startPoint x: 668, startPoint y: 175, endPoint x: 672, endPoint y: 264, distance: 89.4
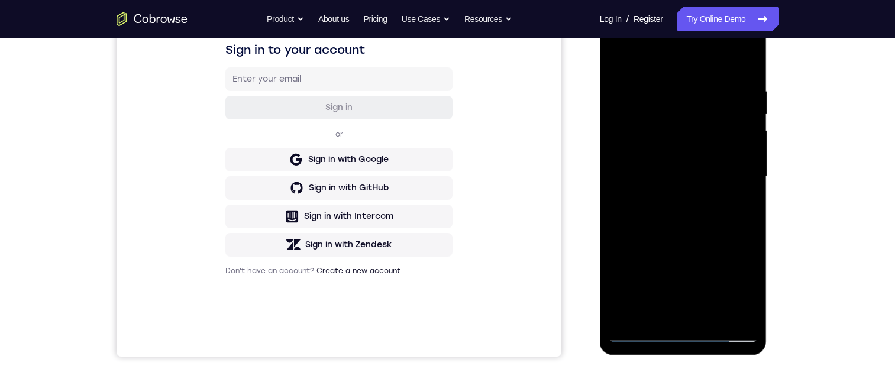
click at [671, 264] on div at bounding box center [682, 176] width 149 height 331
drag, startPoint x: 751, startPoint y: 61, endPoint x: 766, endPoint y: 104, distance: 44.9
click at [768, 72] on html "Online web based iOS Simulators and Android Emulators. Run iPhone, iPad, Mobile…" at bounding box center [684, 179] width 169 height 355
drag, startPoint x: 679, startPoint y: 191, endPoint x: 699, endPoint y: 172, distance: 27.6
click at [693, 307] on div at bounding box center [682, 176] width 149 height 331
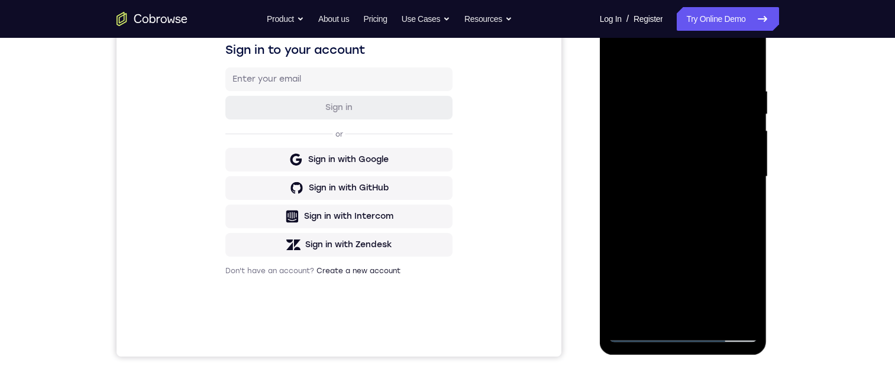
click at [730, 36] on div at bounding box center [682, 176] width 149 height 331
click at [625, 31] on div at bounding box center [682, 176] width 149 height 331
click at [641, 144] on div at bounding box center [682, 176] width 149 height 331
click at [681, 203] on div at bounding box center [682, 176] width 149 height 331
click at [683, 144] on div at bounding box center [682, 176] width 149 height 331
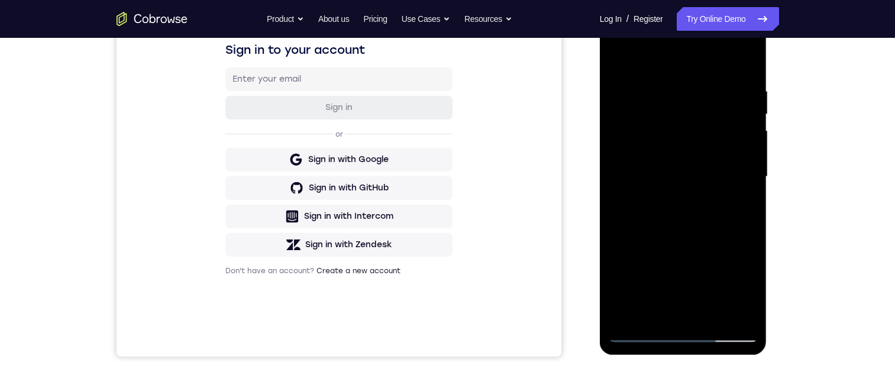
click at [666, 255] on div at bounding box center [682, 176] width 149 height 331
click at [695, 166] on div at bounding box center [682, 176] width 149 height 331
drag, startPoint x: 647, startPoint y: 51, endPoint x: 769, endPoint y: 79, distance: 124.4
click at [768, 79] on html "Online web based iOS Simulators and Android Emulators. Run iPhone, iPad, Mobile…" at bounding box center [684, 179] width 169 height 355
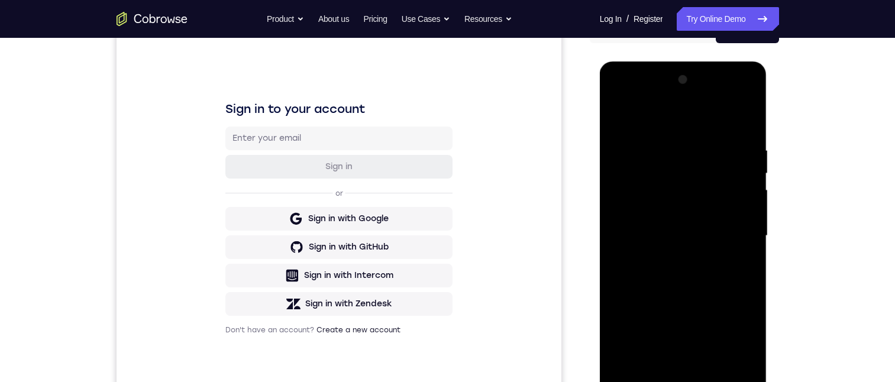
click at [707, 287] on div at bounding box center [682, 235] width 149 height 331
click at [753, 281] on div at bounding box center [682, 235] width 149 height 331
click at [749, 359] on div at bounding box center [682, 235] width 149 height 331
click at [708, 374] on div at bounding box center [682, 235] width 149 height 331
click at [683, 297] on div at bounding box center [682, 235] width 149 height 331
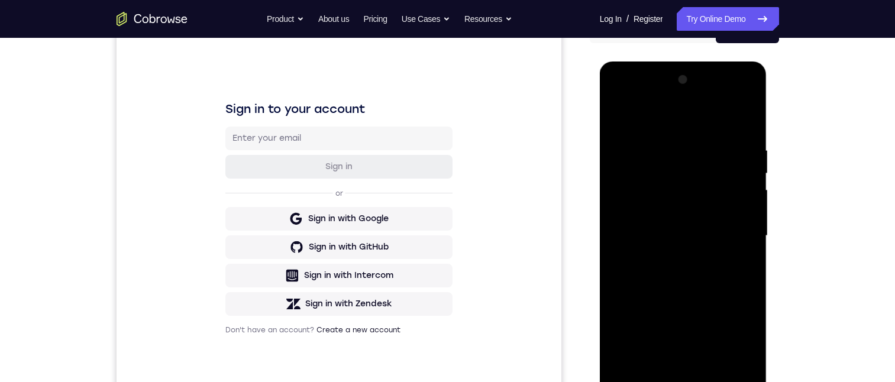
click at [684, 206] on div at bounding box center [682, 235] width 149 height 331
click at [653, 345] on div at bounding box center [682, 235] width 149 height 331
click at [665, 347] on div at bounding box center [682, 235] width 149 height 331
click at [744, 263] on div at bounding box center [682, 235] width 149 height 331
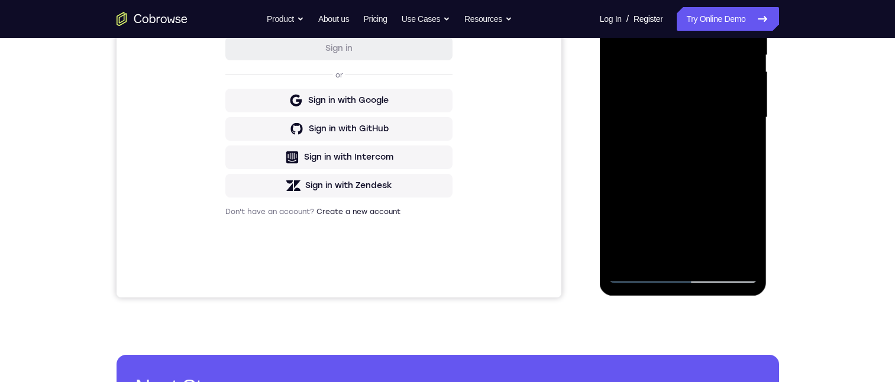
scroll to position [77, 0]
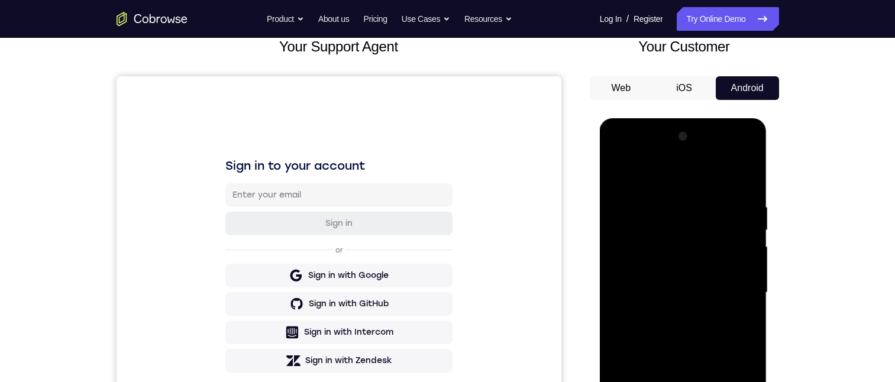
click at [616, 173] on div at bounding box center [682, 292] width 149 height 331
click at [692, 289] on div at bounding box center [682, 292] width 149 height 331
click at [682, 381] on div at bounding box center [682, 292] width 149 height 331
click at [703, 381] on div at bounding box center [682, 292] width 149 height 331
click at [691, 242] on div at bounding box center [682, 292] width 149 height 331
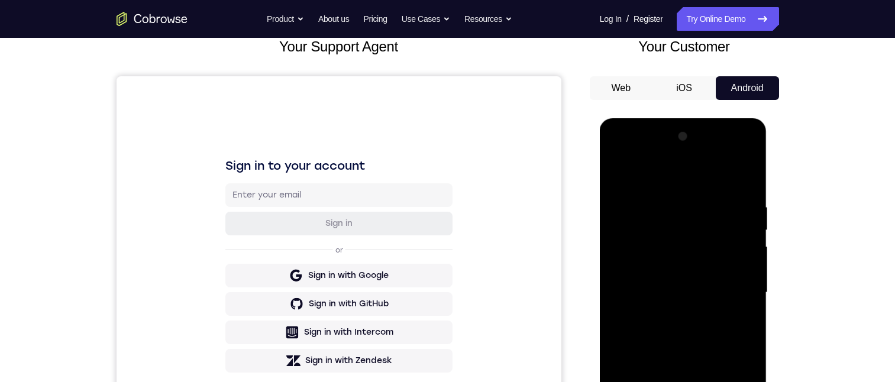
click at [709, 352] on div at bounding box center [682, 292] width 149 height 331
click at [738, 322] on div at bounding box center [682, 292] width 149 height 331
click at [620, 171] on div at bounding box center [682, 292] width 149 height 331
drag, startPoint x: 695, startPoint y: 316, endPoint x: 704, endPoint y: 246, distance: 71.0
click at [704, 246] on div at bounding box center [682, 292] width 149 height 331
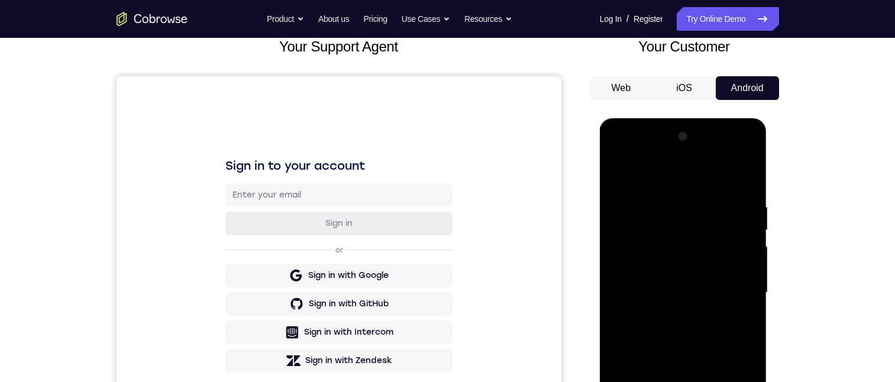
click at [626, 176] on div at bounding box center [682, 292] width 149 height 331
click at [667, 199] on div at bounding box center [682, 292] width 149 height 331
click at [738, 291] on div at bounding box center [682, 292] width 149 height 331
click at [736, 286] on div at bounding box center [682, 292] width 149 height 331
click at [737, 284] on div at bounding box center [682, 292] width 149 height 331
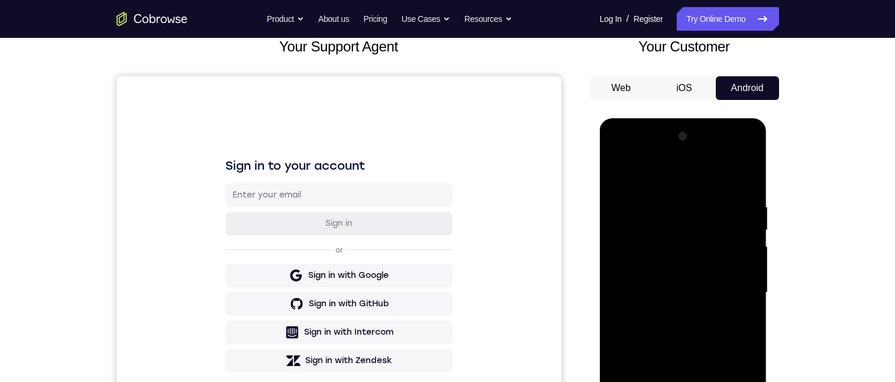
click at [739, 292] on div at bounding box center [682, 292] width 149 height 331
click at [745, 255] on div at bounding box center [682, 292] width 149 height 331
click at [748, 181] on div at bounding box center [682, 292] width 149 height 331
drag, startPoint x: 711, startPoint y: 256, endPoint x: 731, endPoint y: 275, distance: 27.6
click at [712, 381] on div at bounding box center [682, 292] width 149 height 331
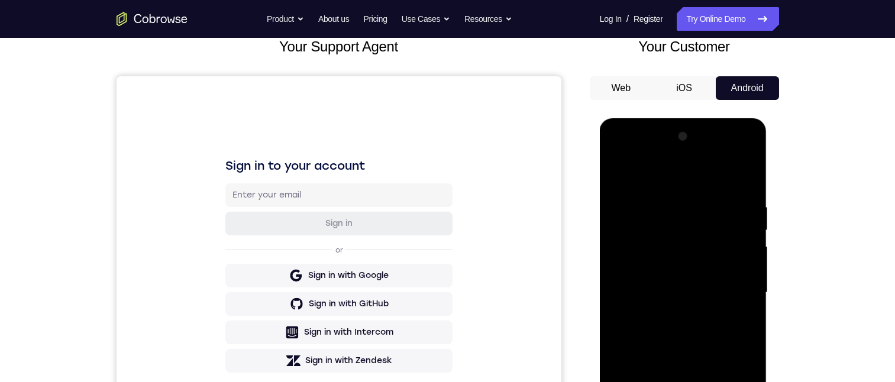
click at [668, 199] on div at bounding box center [682, 292] width 149 height 331
click at [745, 182] on div at bounding box center [682, 292] width 149 height 331
click at [698, 200] on div at bounding box center [682, 292] width 149 height 331
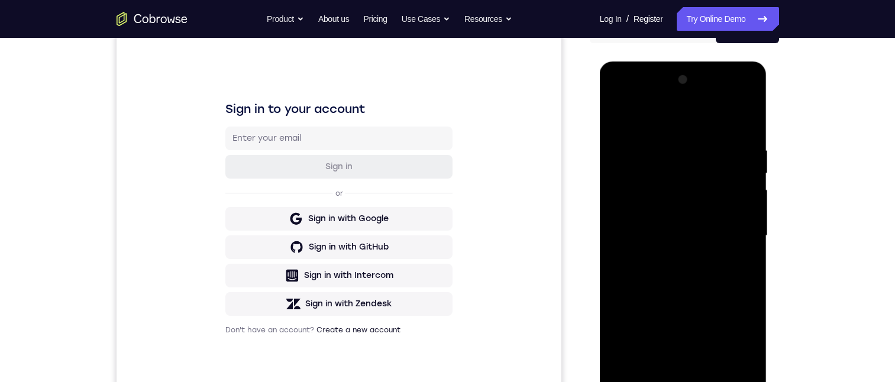
click at [621, 297] on div at bounding box center [682, 235] width 149 height 331
click at [622, 296] on div at bounding box center [682, 235] width 149 height 331
click at [628, 242] on div at bounding box center [682, 235] width 149 height 331
click at [620, 261] on div at bounding box center [682, 235] width 149 height 331
click at [620, 263] on div at bounding box center [682, 235] width 149 height 331
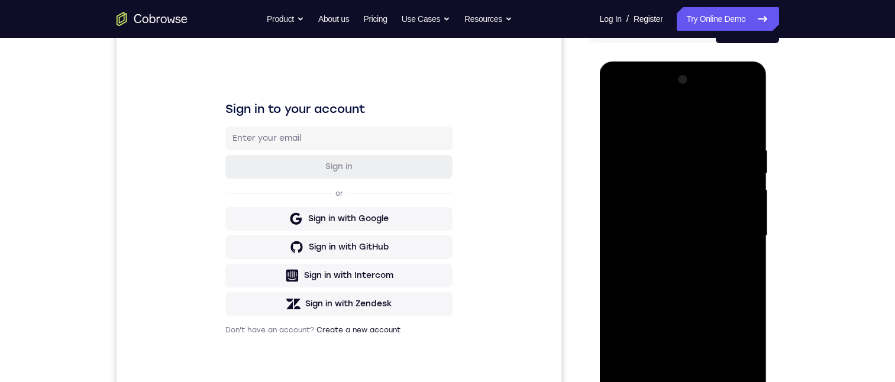
click at [615, 250] on div at bounding box center [682, 235] width 149 height 331
click at [682, 269] on div at bounding box center [682, 235] width 149 height 331
click at [694, 217] on div at bounding box center [682, 235] width 149 height 331
drag, startPoint x: 705, startPoint y: 248, endPoint x: 703, endPoint y: 145, distance: 102.9
click at [703, 145] on div at bounding box center [682, 235] width 149 height 331
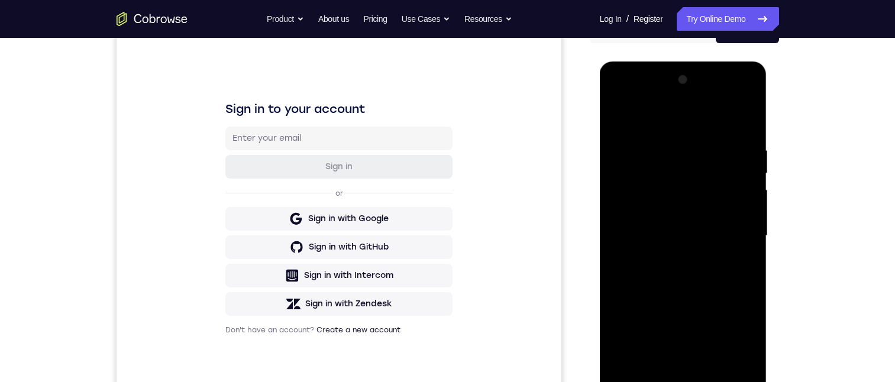
drag, startPoint x: 694, startPoint y: 271, endPoint x: 702, endPoint y: 162, distance: 109.1
click at [704, 145] on div at bounding box center [682, 235] width 149 height 331
drag, startPoint x: 695, startPoint y: 232, endPoint x: 708, endPoint y: 276, distance: 46.0
click at [708, 276] on div at bounding box center [682, 235] width 149 height 331
click at [625, 377] on div at bounding box center [682, 235] width 149 height 331
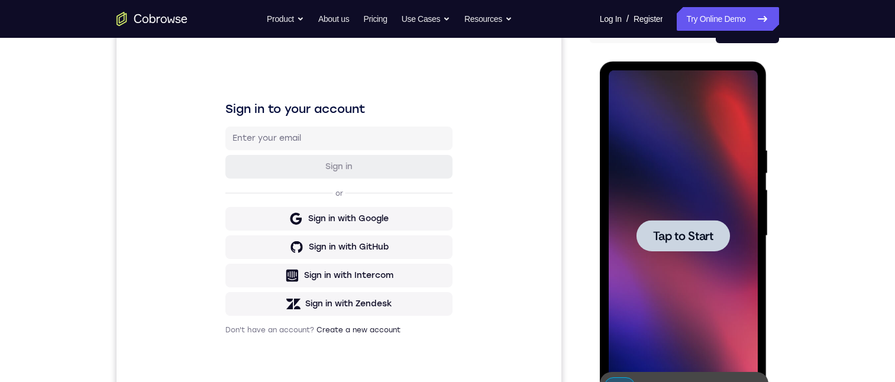
click at [668, 244] on div at bounding box center [682, 235] width 93 height 31
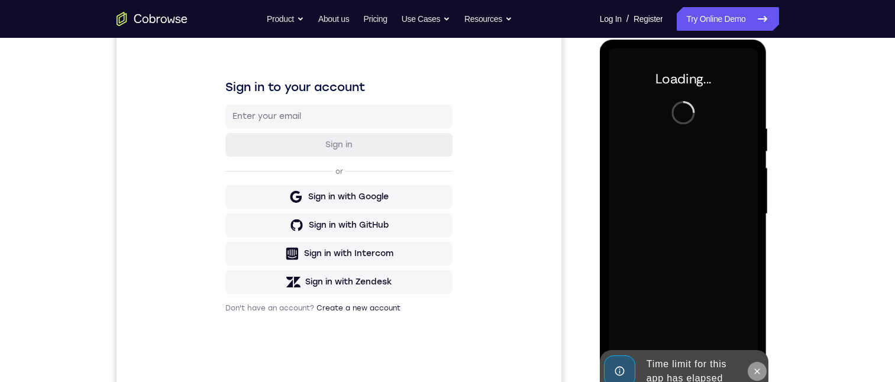
scroll to position [193, 0]
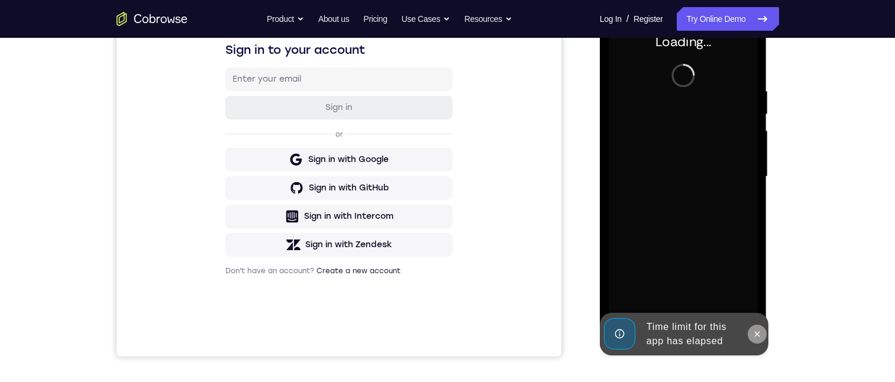
click at [752, 331] on icon at bounding box center [756, 333] width 9 height 9
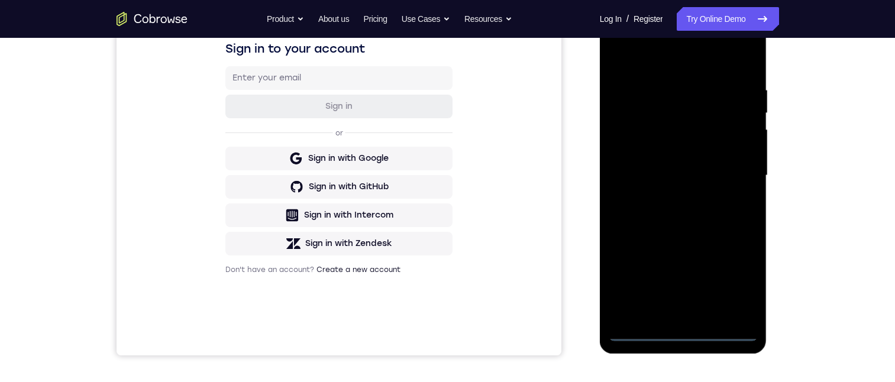
scroll to position [371, 0]
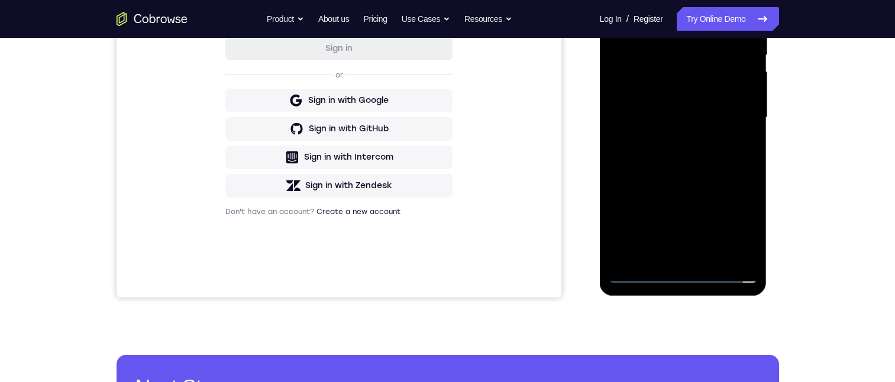
click at [650, 95] on div at bounding box center [682, 117] width 149 height 331
click at [710, 111] on div at bounding box center [682, 117] width 149 height 331
click at [682, 155] on div at bounding box center [682, 117] width 149 height 331
click at [683, 149] on div at bounding box center [682, 117] width 149 height 331
click at [688, 154] on div at bounding box center [682, 117] width 149 height 331
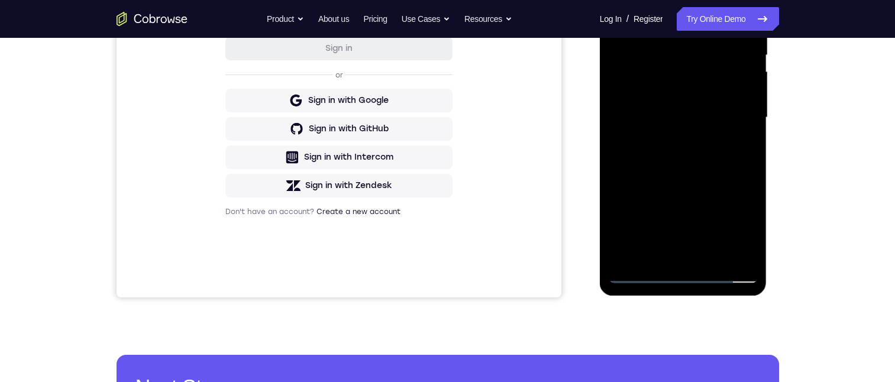
drag, startPoint x: 676, startPoint y: 170, endPoint x: 691, endPoint y: 163, distance: 15.9
click at [676, 171] on div at bounding box center [682, 117] width 149 height 331
drag, startPoint x: 717, startPoint y: 171, endPoint x: 722, endPoint y: 128, distance: 44.1
click at [722, 128] on div at bounding box center [682, 117] width 149 height 331
click at [734, 192] on div at bounding box center [682, 117] width 149 height 331
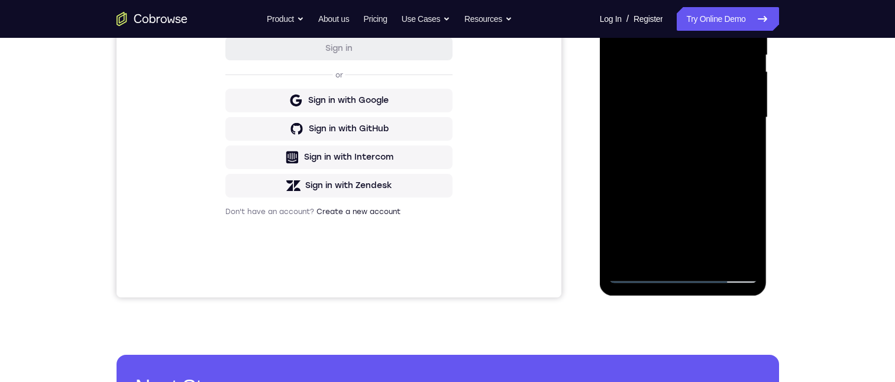
click at [618, 197] on div at bounding box center [682, 117] width 149 height 331
click at [751, 238] on div at bounding box center [682, 117] width 149 height 331
click at [708, 252] on div at bounding box center [682, 117] width 149 height 331
click at [688, 179] on div at bounding box center [682, 117] width 149 height 331
click at [694, 85] on div at bounding box center [682, 117] width 149 height 331
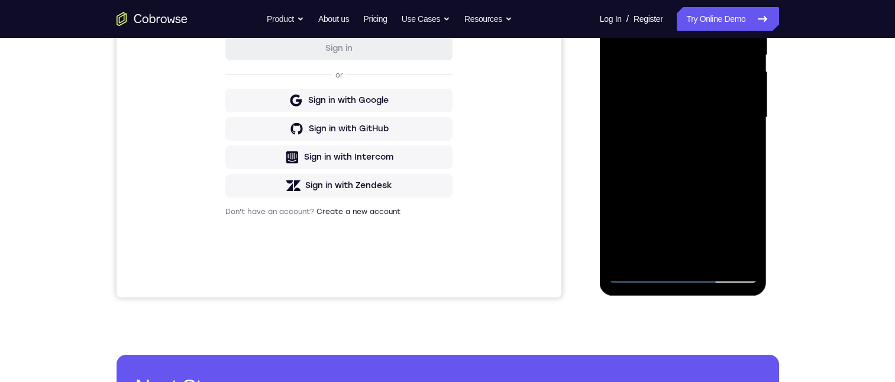
click at [714, 226] on div at bounding box center [682, 117] width 149 height 331
click at [731, 226] on div at bounding box center [682, 117] width 149 height 331
drag, startPoint x: 745, startPoint y: 151, endPoint x: 1370, endPoint y: 86, distance: 628.3
click at [745, 151] on div at bounding box center [682, 117] width 149 height 331
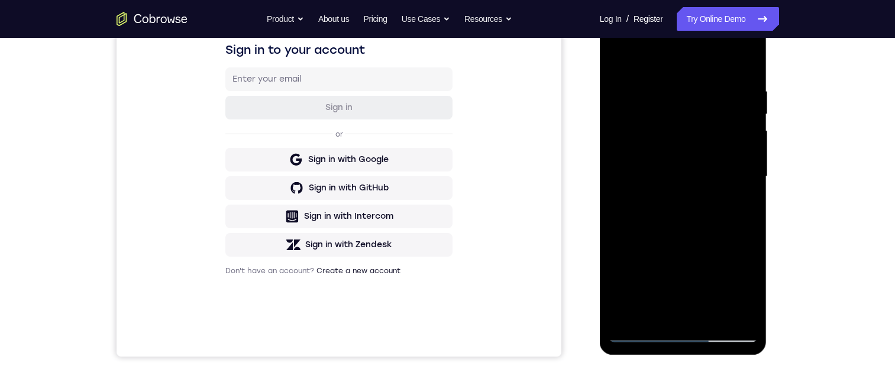
click at [615, 61] on div at bounding box center [682, 176] width 149 height 331
click at [670, 302] on div at bounding box center [682, 176] width 149 height 331
click at [737, 202] on div at bounding box center [682, 176] width 149 height 331
click at [621, 60] on div at bounding box center [682, 176] width 149 height 331
click at [704, 173] on div at bounding box center [682, 176] width 149 height 331
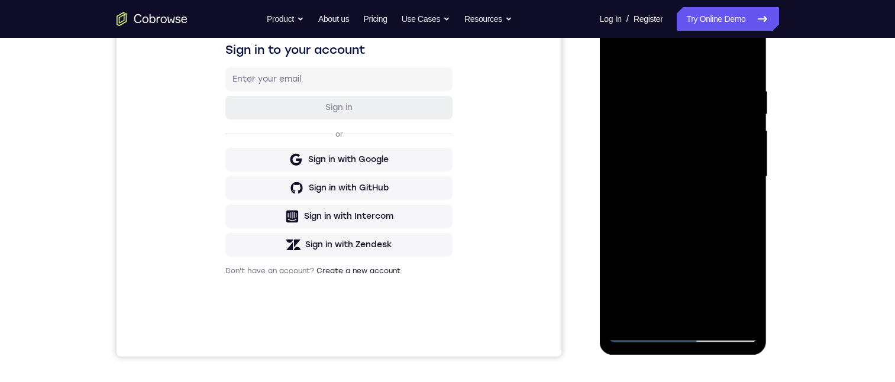
click at [681, 282] on div at bounding box center [682, 176] width 149 height 331
click at [717, 289] on div at bounding box center [682, 176] width 149 height 331
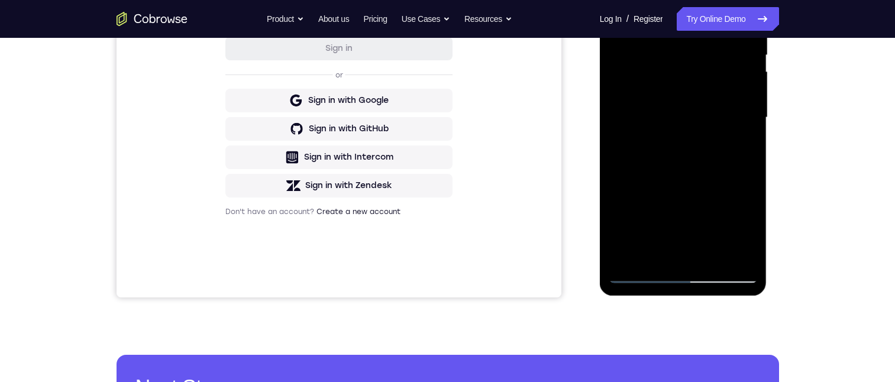
click at [746, 147] on div at bounding box center [682, 117] width 149 height 331
click at [647, 43] on div at bounding box center [682, 117] width 149 height 331
click at [669, 147] on div at bounding box center [682, 117] width 149 height 331
click at [744, 142] on div at bounding box center [682, 117] width 149 height 331
drag, startPoint x: 652, startPoint y: 63, endPoint x: 673, endPoint y: 65, distance: 22.0
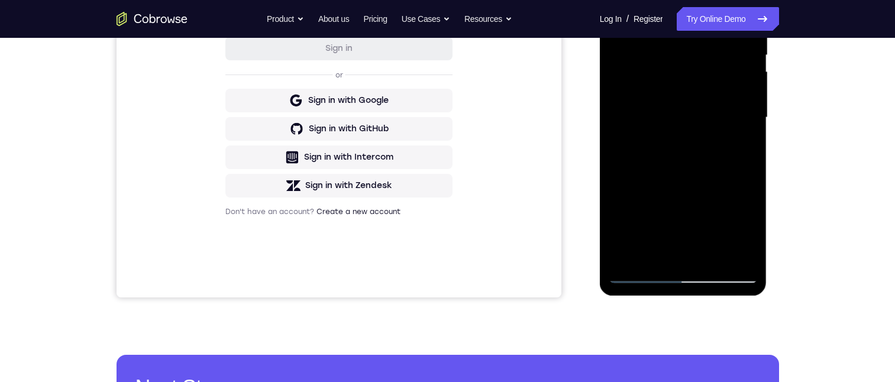
click at [652, 64] on div at bounding box center [682, 117] width 149 height 331
click at [672, 171] on div at bounding box center [682, 117] width 149 height 331
click at [673, 187] on div at bounding box center [682, 117] width 149 height 331
click at [734, 145] on div at bounding box center [682, 117] width 149 height 331
click at [664, 67] on div at bounding box center [682, 117] width 149 height 331
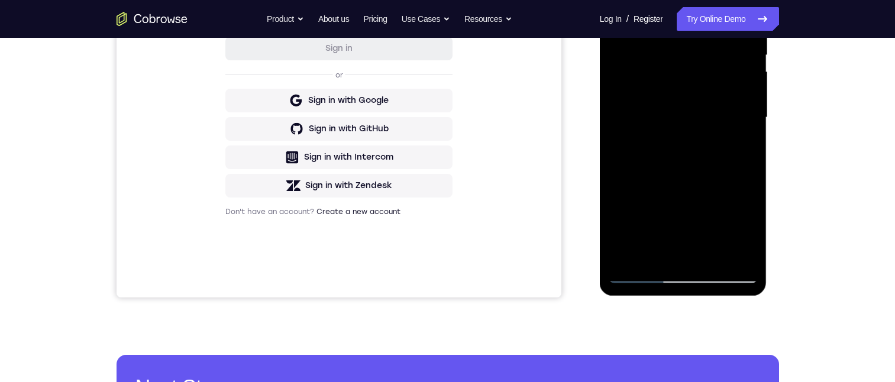
click at [691, 165] on div at bounding box center [682, 117] width 149 height 331
click at [744, 147] on div at bounding box center [682, 117] width 149 height 331
click at [678, 74] on div at bounding box center [682, 117] width 149 height 331
click at [702, 183] on div at bounding box center [682, 117] width 149 height 331
click at [734, 147] on div at bounding box center [682, 117] width 149 height 331
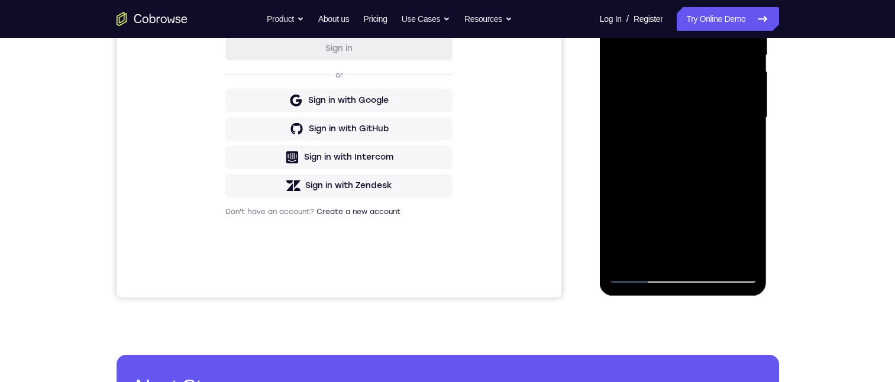
click at [615, 4] on div at bounding box center [682, 117] width 149 height 331
click at [621, 0] on div at bounding box center [682, 117] width 149 height 331
drag, startPoint x: 690, startPoint y: 76, endPoint x: 676, endPoint y: 184, distance: 109.1
click at [676, 184] on div at bounding box center [682, 117] width 149 height 331
click at [662, 26] on div at bounding box center [682, 117] width 149 height 331
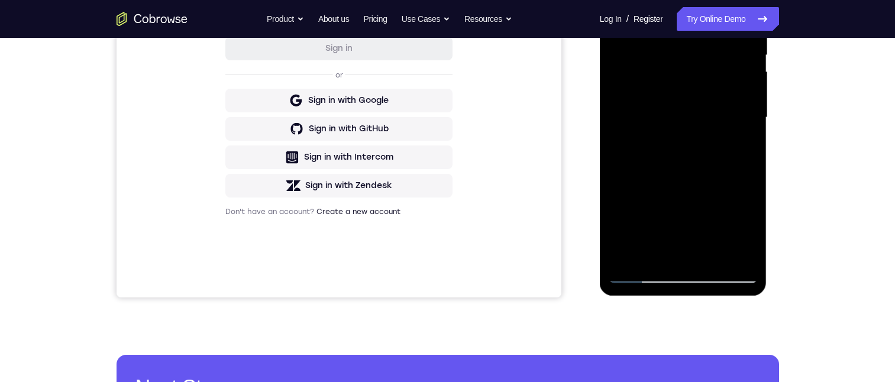
click at [738, 92] on div at bounding box center [682, 117] width 149 height 331
click at [741, 94] on div at bounding box center [682, 117] width 149 height 331
drag, startPoint x: 719, startPoint y: 92, endPoint x: 728, endPoint y: 58, distance: 35.6
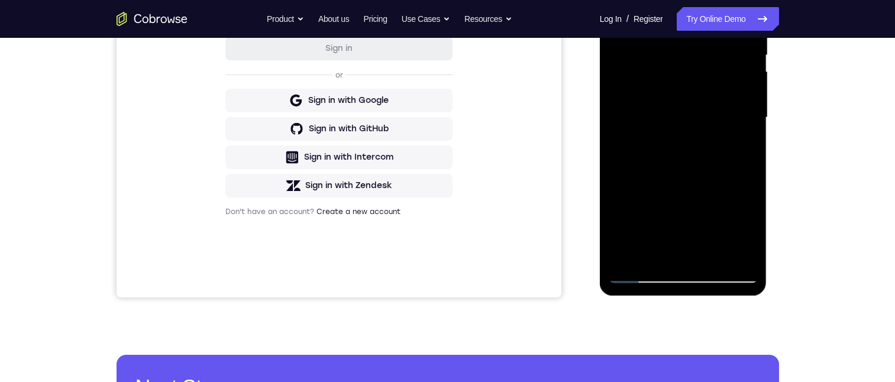
click at [720, 92] on div at bounding box center [682, 117] width 149 height 331
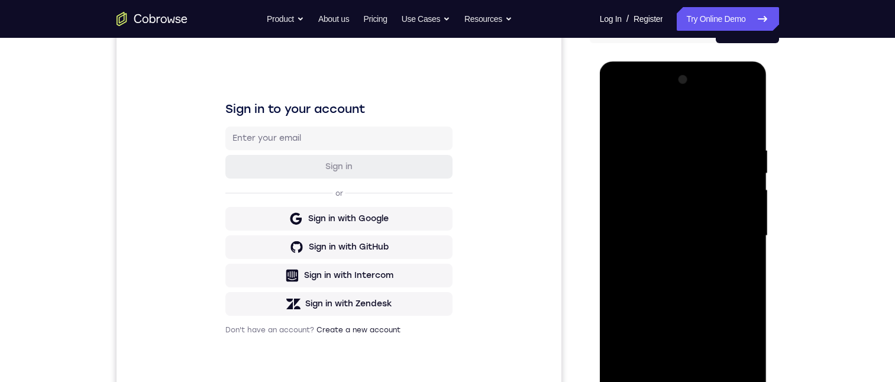
drag, startPoint x: 740, startPoint y: 163, endPoint x: 1375, endPoint y: 205, distance: 635.8
click at [740, 163] on div at bounding box center [682, 235] width 149 height 331
click at [739, 162] on div at bounding box center [682, 235] width 149 height 331
click at [745, 163] on div at bounding box center [682, 235] width 149 height 331
click at [738, 153] on div at bounding box center [682, 235] width 149 height 331
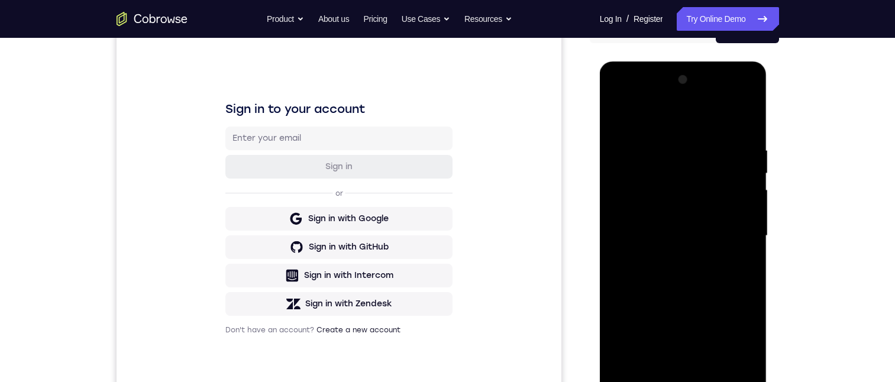
click at [744, 126] on div at bounding box center [682, 235] width 149 height 331
drag, startPoint x: 705, startPoint y: 403, endPoint x: 697, endPoint y: 359, distance: 44.5
click at [704, 381] on div at bounding box center [683, 237] width 167 height 352
click at [675, 144] on div at bounding box center [682, 235] width 149 height 331
click at [738, 124] on div at bounding box center [682, 235] width 149 height 331
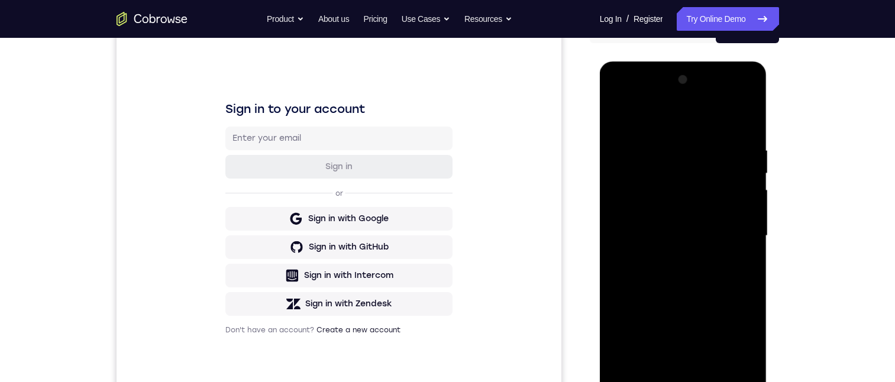
click at [664, 151] on div at bounding box center [682, 235] width 149 height 331
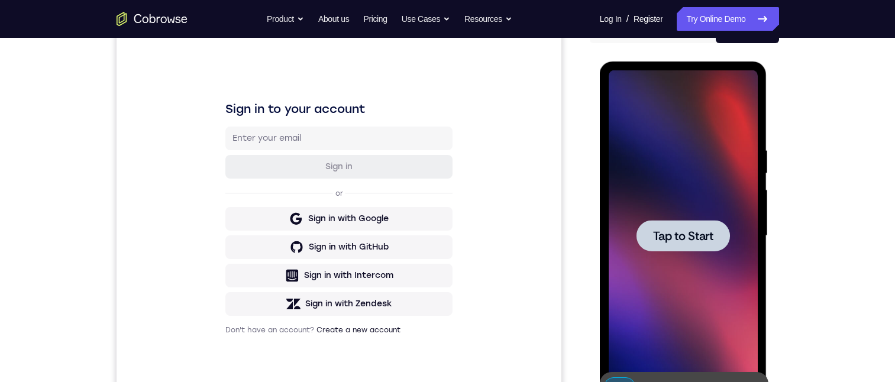
click at [694, 247] on div at bounding box center [682, 235] width 93 height 31
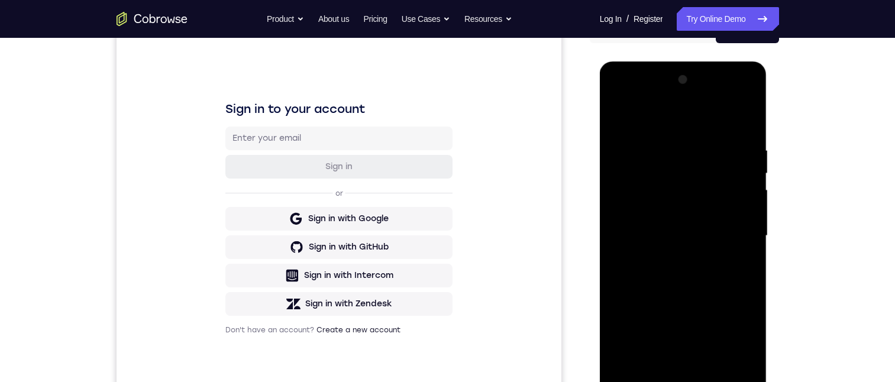
scroll to position [193, 0]
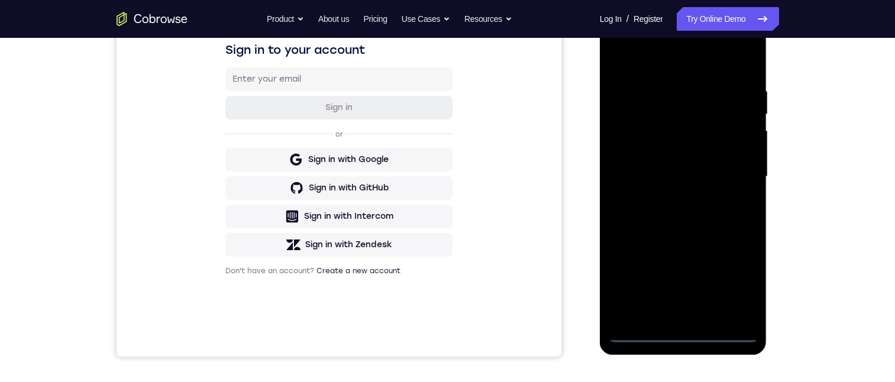
click at [684, 328] on div at bounding box center [682, 176] width 149 height 331
click at [683, 331] on div at bounding box center [682, 176] width 149 height 331
click at [733, 283] on div at bounding box center [682, 176] width 149 height 331
click at [681, 61] on div at bounding box center [682, 176] width 149 height 331
click at [731, 171] on div at bounding box center [682, 176] width 149 height 331
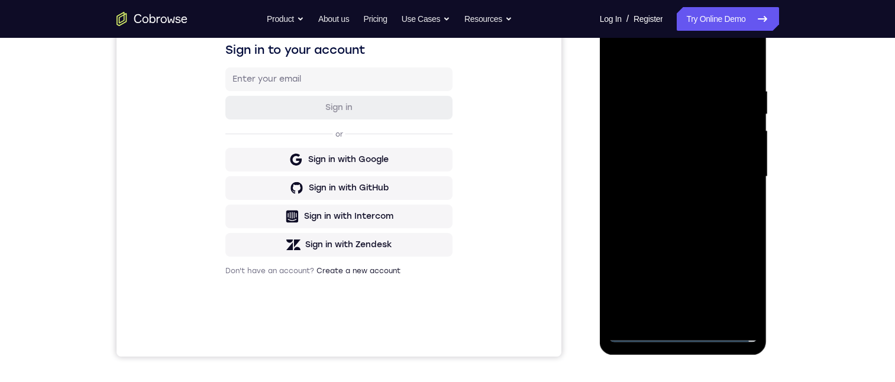
scroll to position [134, 0]
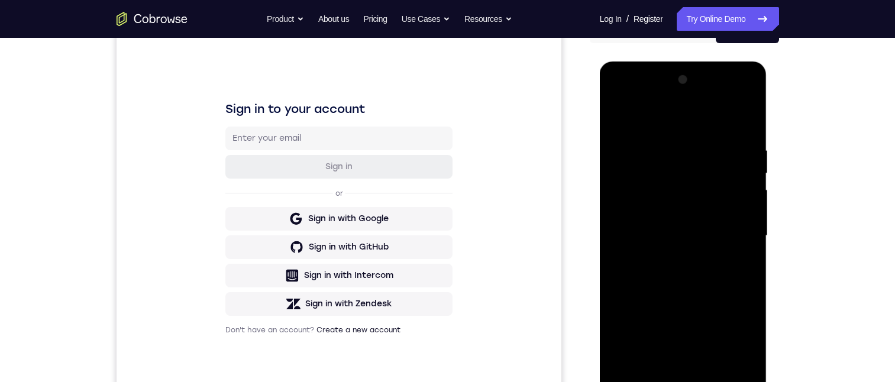
click at [669, 375] on div at bounding box center [682, 235] width 149 height 331
click at [676, 215] on div at bounding box center [682, 235] width 149 height 331
click at [714, 202] on div at bounding box center [682, 235] width 149 height 331
click at [695, 235] on div at bounding box center [682, 235] width 149 height 331
click at [689, 274] on div at bounding box center [682, 235] width 149 height 331
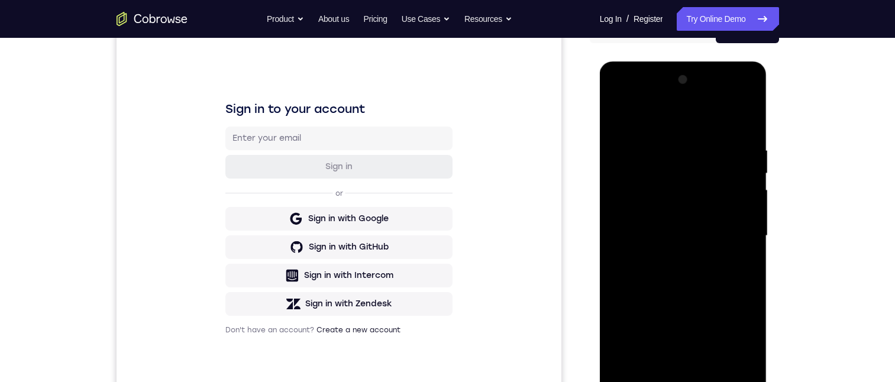
click at [768, 127] on html "Online web based iOS Simulators and Android Emulators. Run iPhone, iPad, Mobile…" at bounding box center [684, 238] width 169 height 355
click at [773, 128] on div at bounding box center [683, 235] width 189 height 364
click at [693, 265] on div at bounding box center [682, 235] width 149 height 331
drag, startPoint x: 731, startPoint y: 134, endPoint x: 715, endPoint y: 209, distance: 76.3
click at [762, 144] on div at bounding box center [683, 237] width 167 height 352
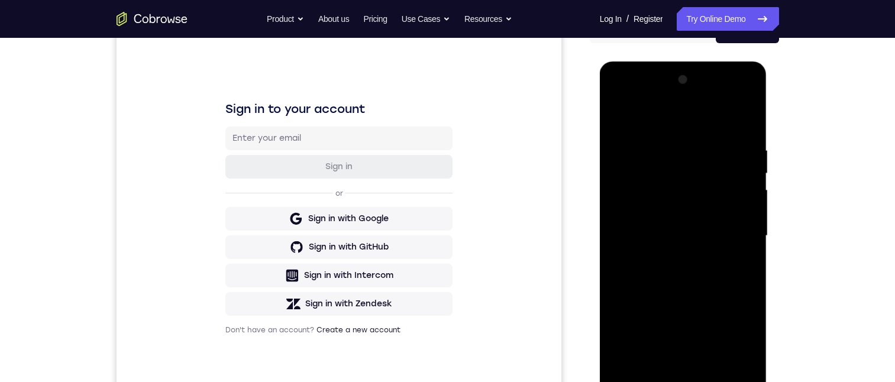
drag, startPoint x: 698, startPoint y: 270, endPoint x: 698, endPoint y: 258, distance: 11.8
click at [697, 270] on div at bounding box center [682, 235] width 149 height 331
click at [693, 210] on div at bounding box center [682, 235] width 149 height 331
click at [691, 275] on div at bounding box center [682, 235] width 149 height 331
click at [668, 152] on div at bounding box center [682, 235] width 149 height 331
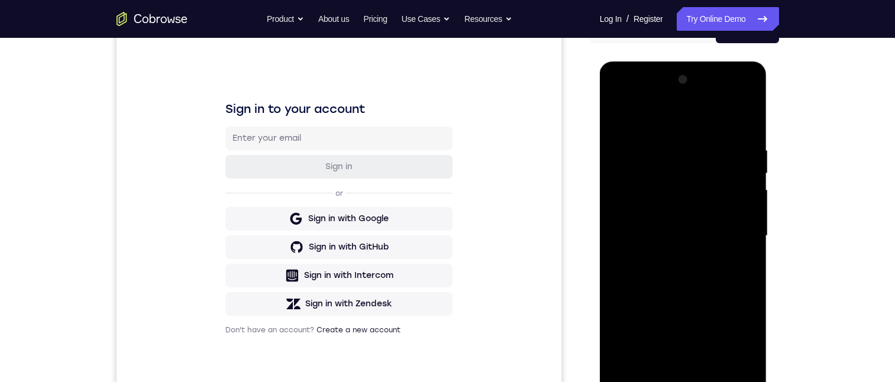
drag, startPoint x: 732, startPoint y: 234, endPoint x: 649, endPoint y: 222, distance: 83.6
click at [628, 242] on div at bounding box center [682, 235] width 149 height 331
click at [738, 245] on div at bounding box center [682, 235] width 149 height 331
click at [738, 234] on div at bounding box center [682, 235] width 149 height 331
click at [740, 170] on div at bounding box center [682, 235] width 149 height 331
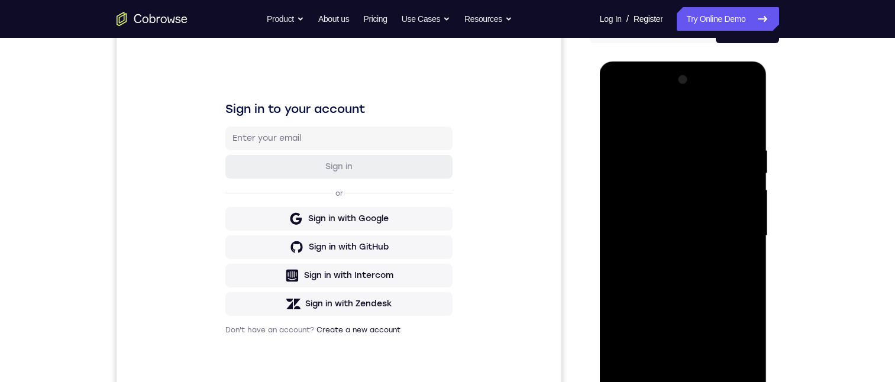
click at [741, 122] on div at bounding box center [682, 235] width 149 height 331
drag, startPoint x: 712, startPoint y: 137, endPoint x: 727, endPoint y: 82, distance: 57.5
click at [712, 114] on div at bounding box center [682, 235] width 149 height 331
drag, startPoint x: 723, startPoint y: 289, endPoint x: 741, endPoint y: 218, distance: 73.3
click at [741, 218] on div at bounding box center [682, 235] width 149 height 331
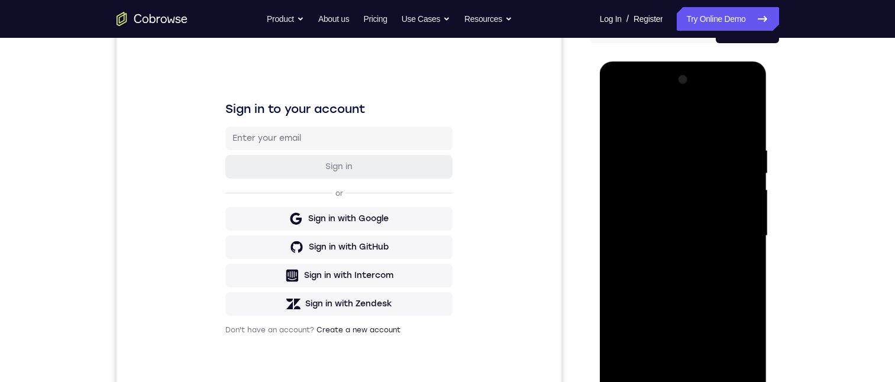
click at [747, 232] on div at bounding box center [682, 235] width 149 height 331
click at [711, 374] on div at bounding box center [682, 235] width 149 height 331
click at [693, 300] on div at bounding box center [682, 235] width 149 height 331
click at [707, 229] on div at bounding box center [682, 235] width 149 height 331
drag, startPoint x: 703, startPoint y: 343, endPoint x: 710, endPoint y: 343, distance: 6.5
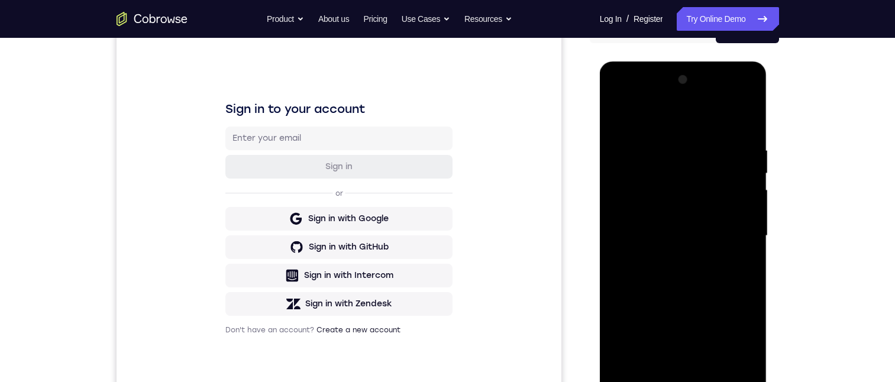
click at [704, 343] on div at bounding box center [682, 235] width 149 height 331
click at [734, 343] on div at bounding box center [682, 235] width 149 height 331
click at [741, 267] on div at bounding box center [682, 235] width 149 height 331
click at [702, 138] on div at bounding box center [682, 235] width 149 height 331
click at [723, 242] on div at bounding box center [682, 235] width 149 height 331
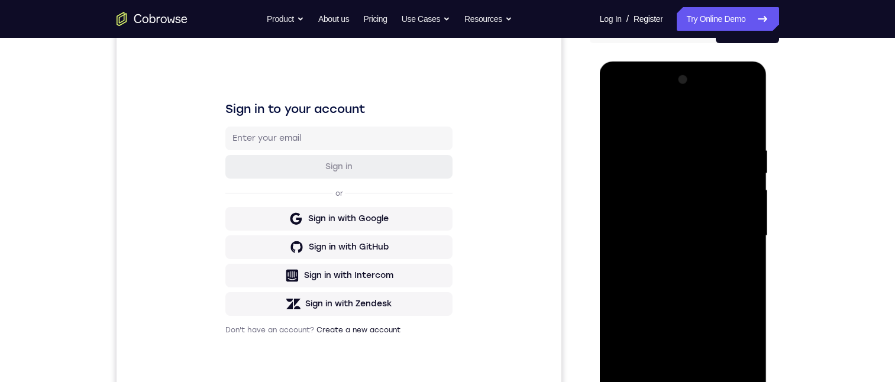
click at [735, 267] on div at bounding box center [682, 235] width 149 height 331
click at [609, 112] on div at bounding box center [682, 235] width 149 height 331
click at [682, 226] on div at bounding box center [682, 235] width 149 height 331
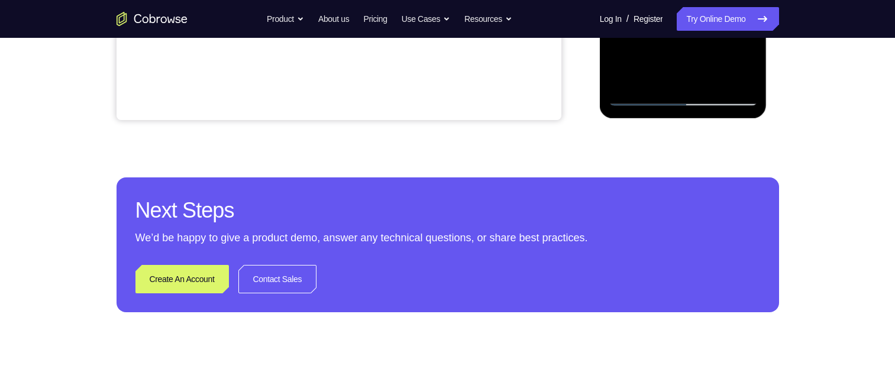
scroll to position [378, 0]
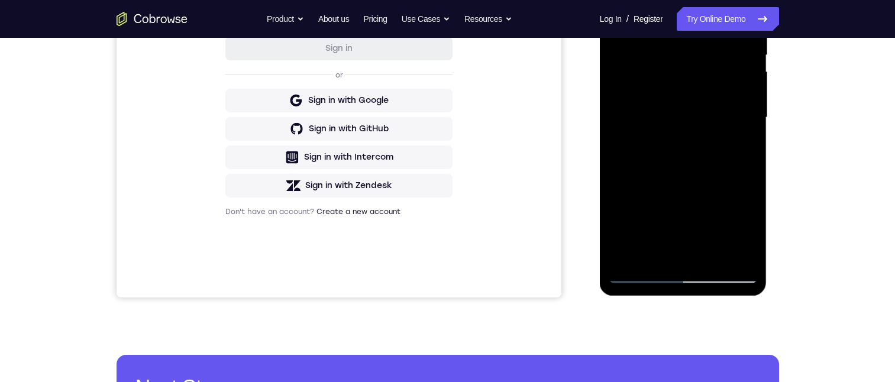
click at [618, 0] on div at bounding box center [682, 117] width 149 height 331
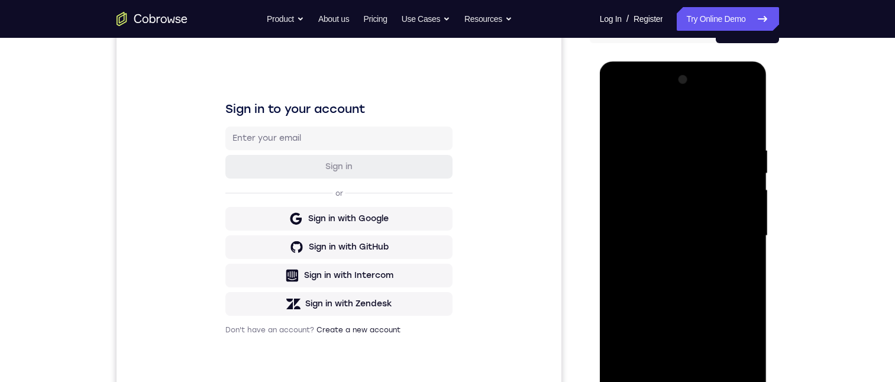
click at [600, 159] on html "Online web based iOS Simulators and Android Emulators. Run iPhone, iPad, Mobile…" at bounding box center [684, 238] width 169 height 355
click at [624, 114] on div at bounding box center [682, 235] width 149 height 331
drag, startPoint x: 679, startPoint y: 206, endPoint x: 698, endPoint y: 358, distance: 153.2
click at [695, 368] on div at bounding box center [682, 235] width 149 height 331
drag, startPoint x: 708, startPoint y: 187, endPoint x: 733, endPoint y: 152, distance: 42.8
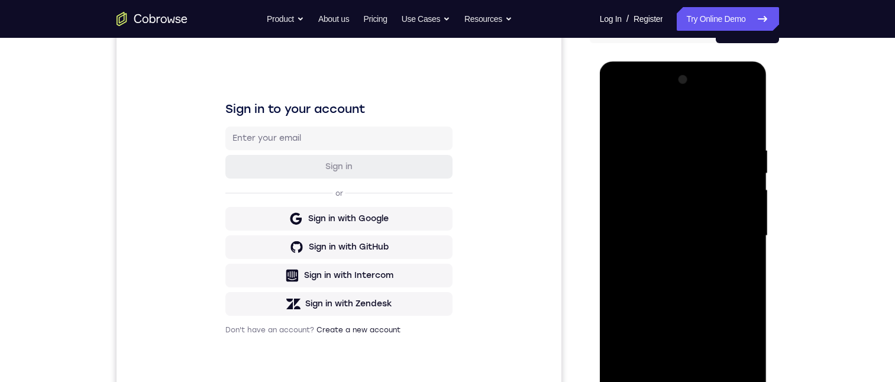
click at [731, 381] on div at bounding box center [682, 235] width 149 height 331
drag, startPoint x: 702, startPoint y: 246, endPoint x: 693, endPoint y: 218, distance: 29.9
click at [693, 218] on div at bounding box center [682, 235] width 149 height 331
drag, startPoint x: 698, startPoint y: 196, endPoint x: 676, endPoint y: 85, distance: 113.3
click at [676, 85] on div at bounding box center [682, 235] width 149 height 331
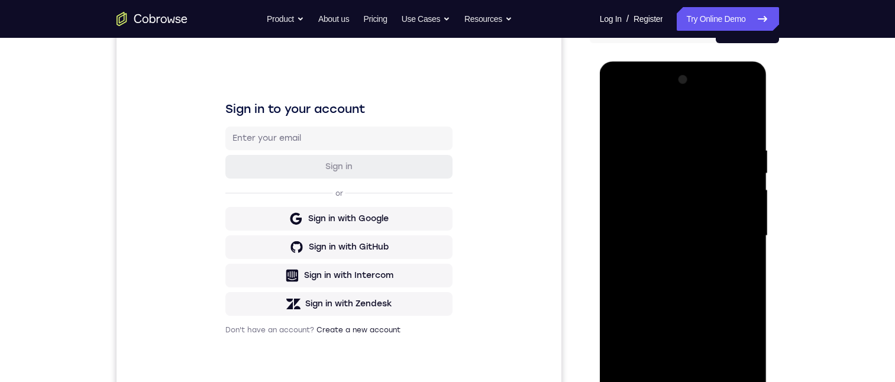
click at [705, 310] on div at bounding box center [682, 235] width 149 height 331
click at [750, 184] on div at bounding box center [682, 235] width 149 height 331
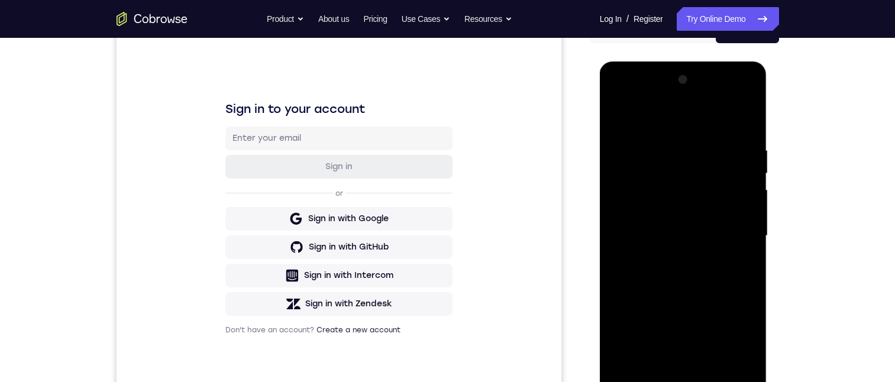
click at [750, 184] on div at bounding box center [682, 235] width 149 height 331
click at [747, 183] on div at bounding box center [682, 235] width 149 height 331
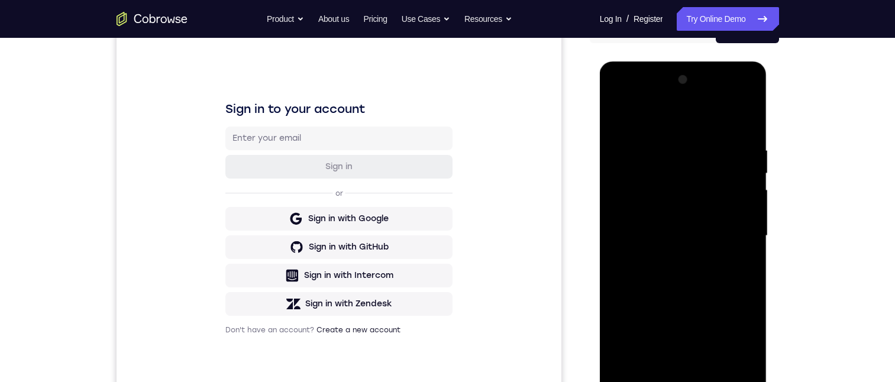
click at [748, 184] on div at bounding box center [682, 235] width 149 height 331
click at [749, 185] on div at bounding box center [682, 235] width 149 height 331
